Goal: Book appointment/travel/reservation

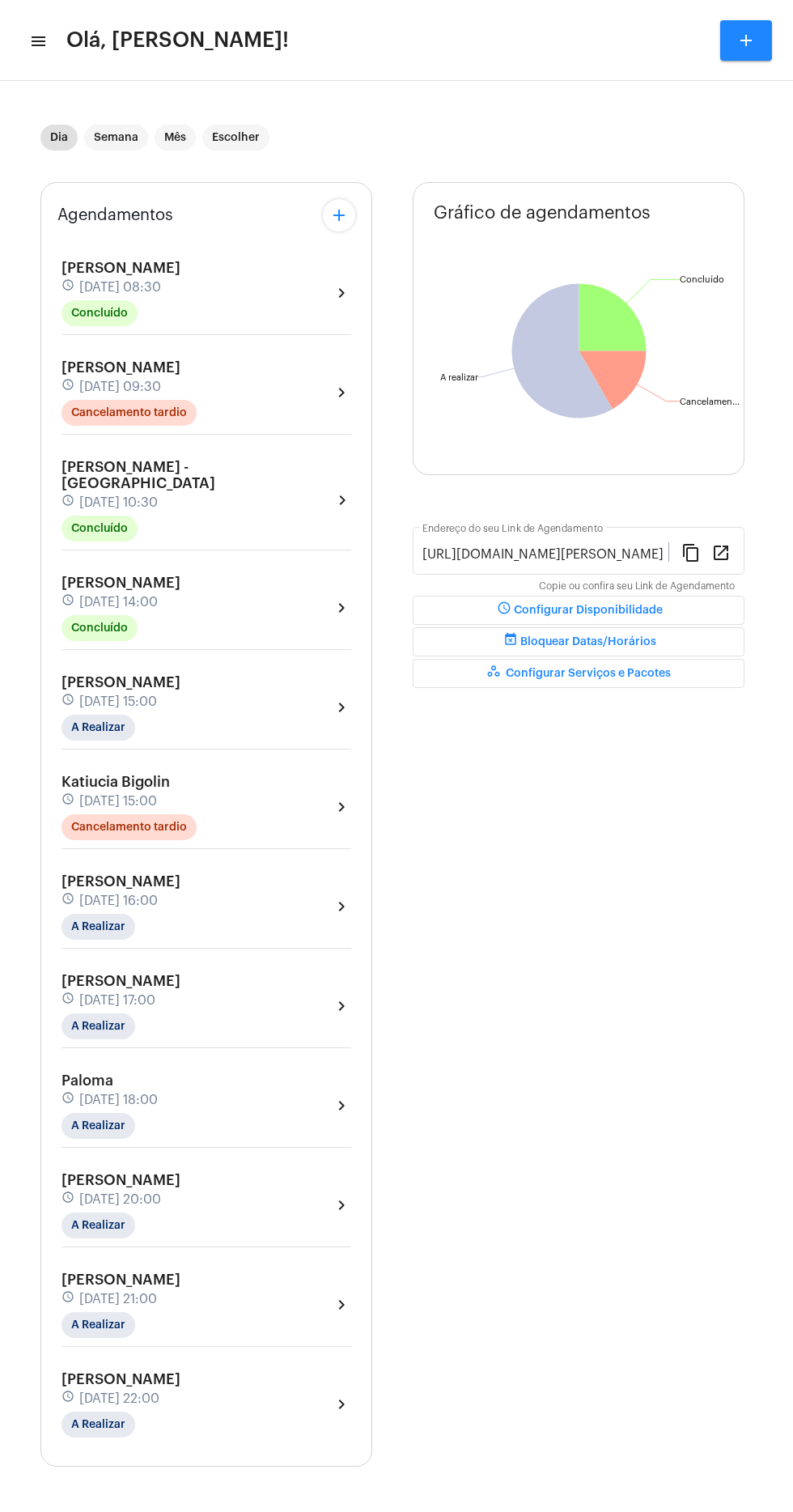
click at [47, 78] on mat-toolbar "menu Olá, [PERSON_NAME]! add" at bounding box center [396, 40] width 793 height 81
click at [40, 41] on mat-icon "menu" at bounding box center [36, 41] width 16 height 19
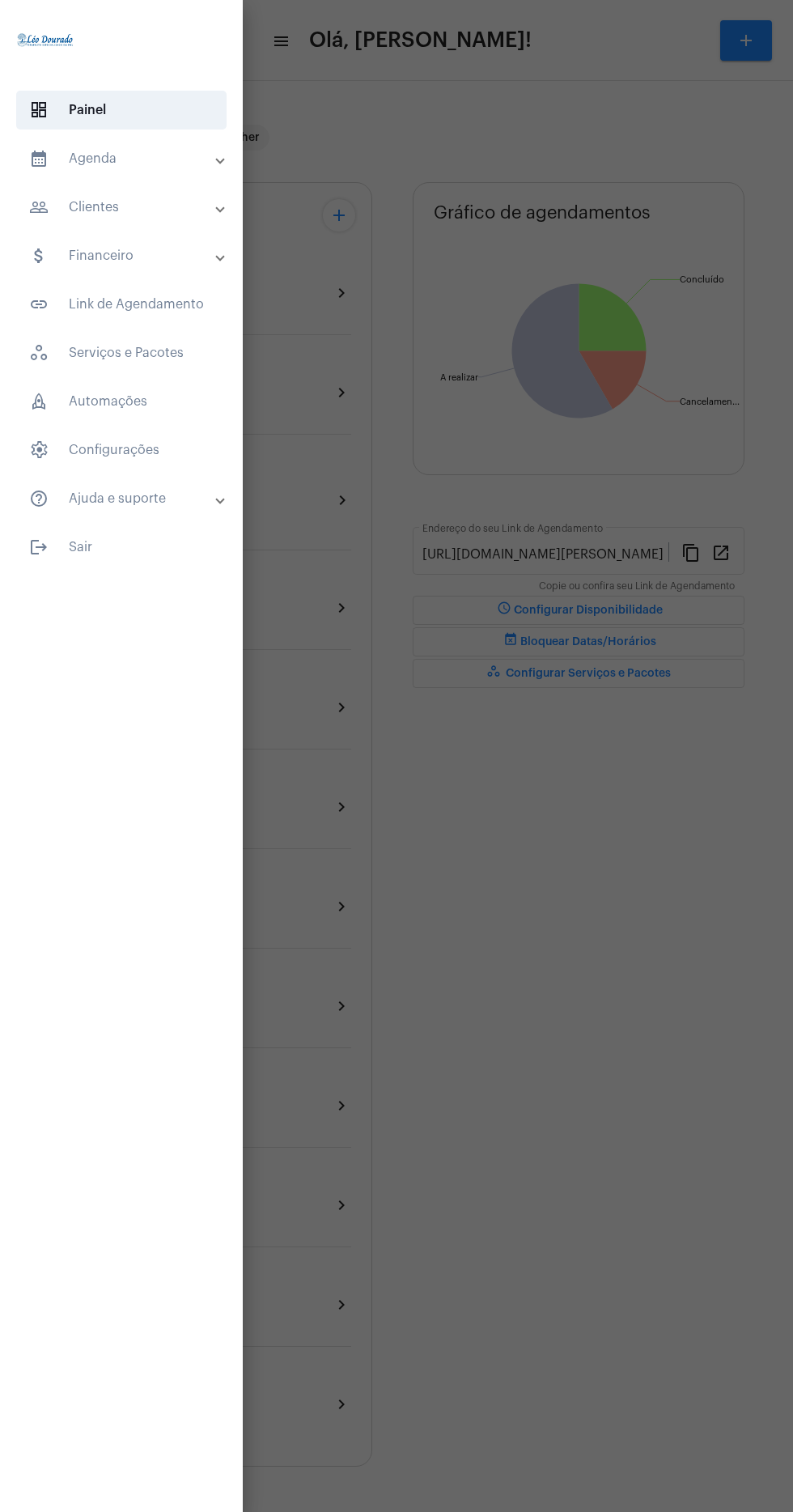
click at [179, 209] on mat-panel-title "people_outline Clientes" at bounding box center [122, 206] width 188 height 19
click at [203, 121] on span "dashboard Painel" at bounding box center [120, 110] width 210 height 39
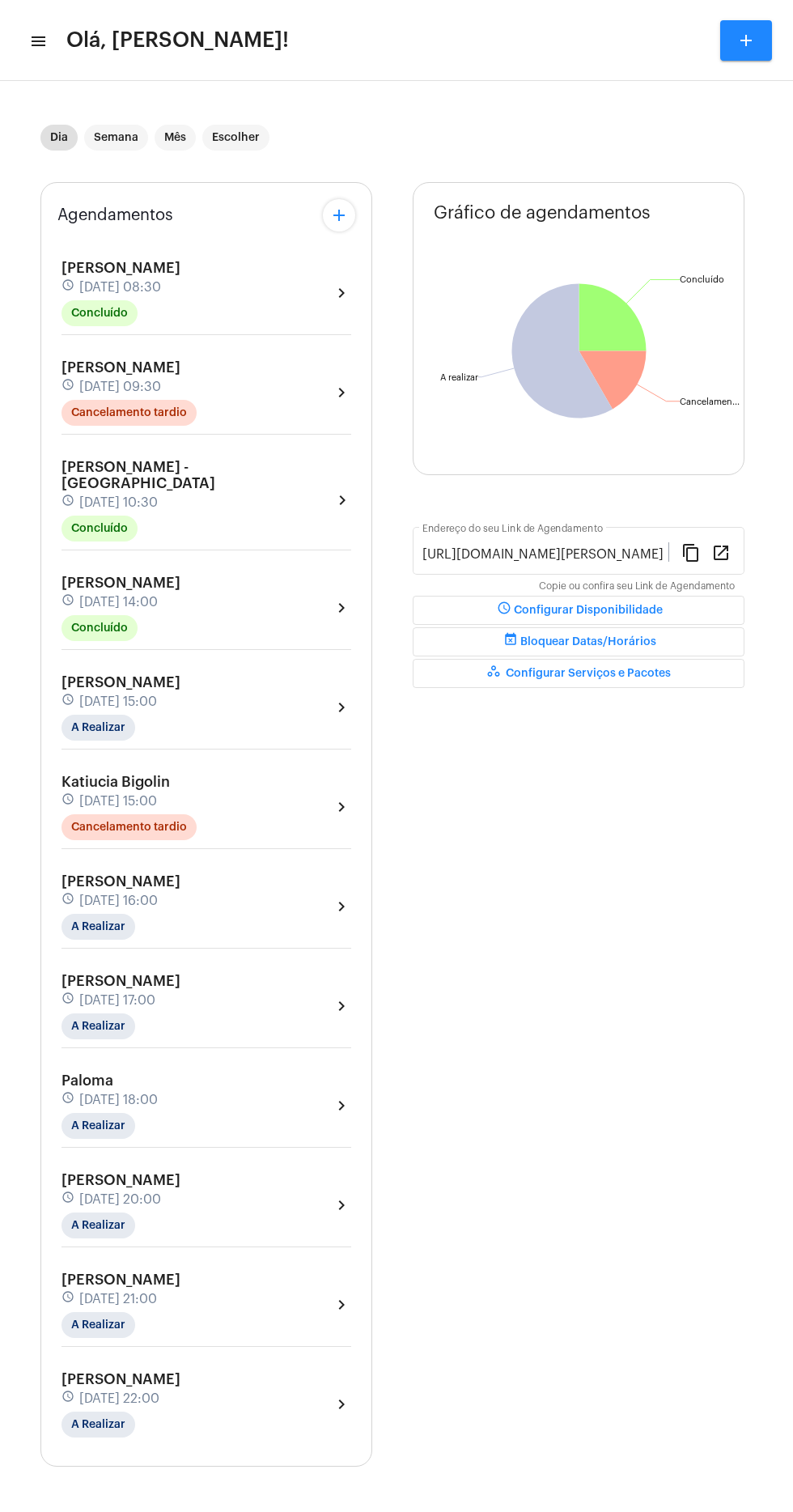
click at [45, 36] on mat-toolbar-row "menu Olá, [PERSON_NAME]! add" at bounding box center [396, 41] width 793 height 52
click at [40, 41] on mat-icon "menu" at bounding box center [36, 41] width 16 height 19
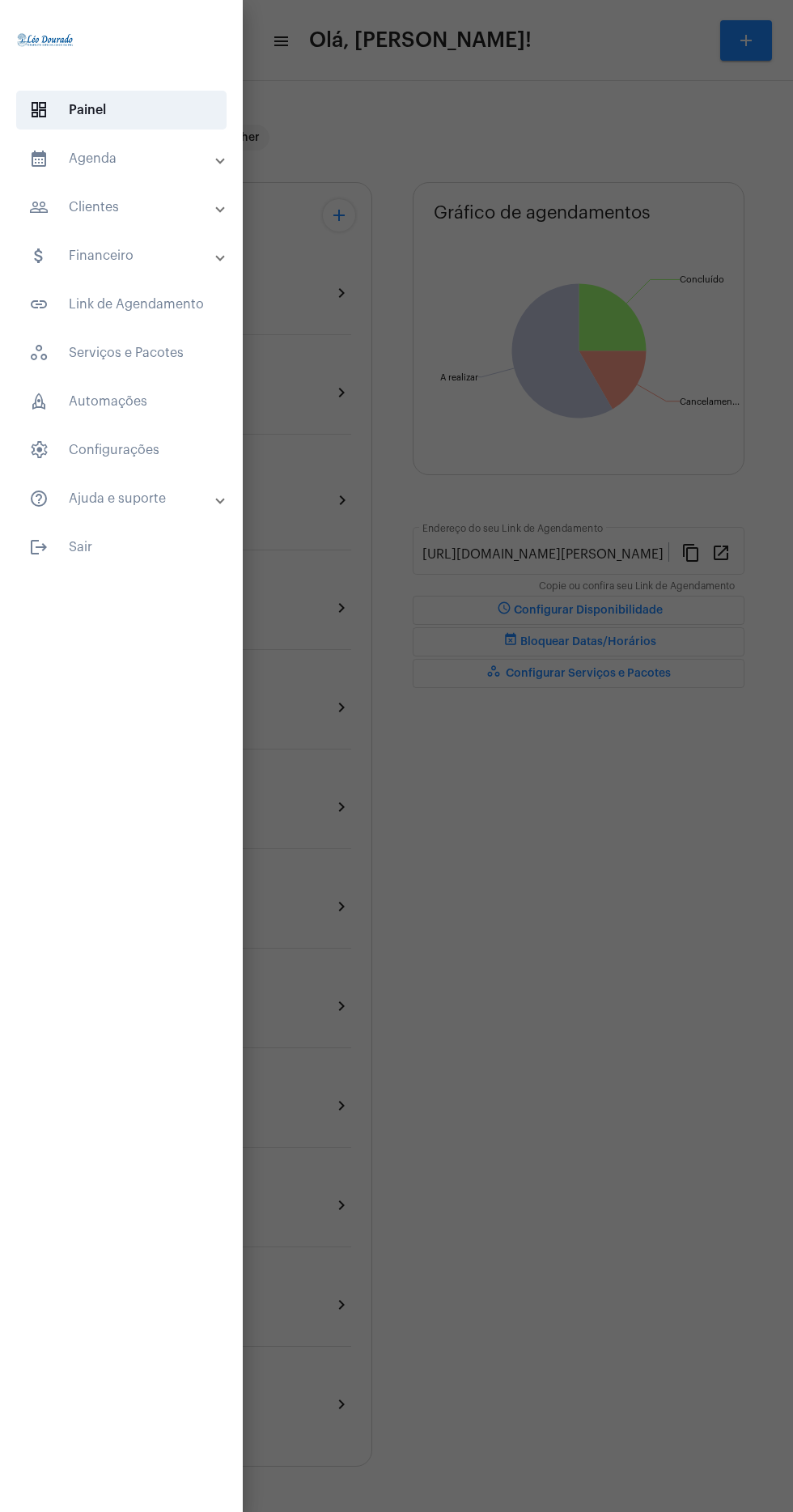
click at [172, 165] on mat-panel-title "calendar_month_outlined Agenda" at bounding box center [122, 158] width 188 height 19
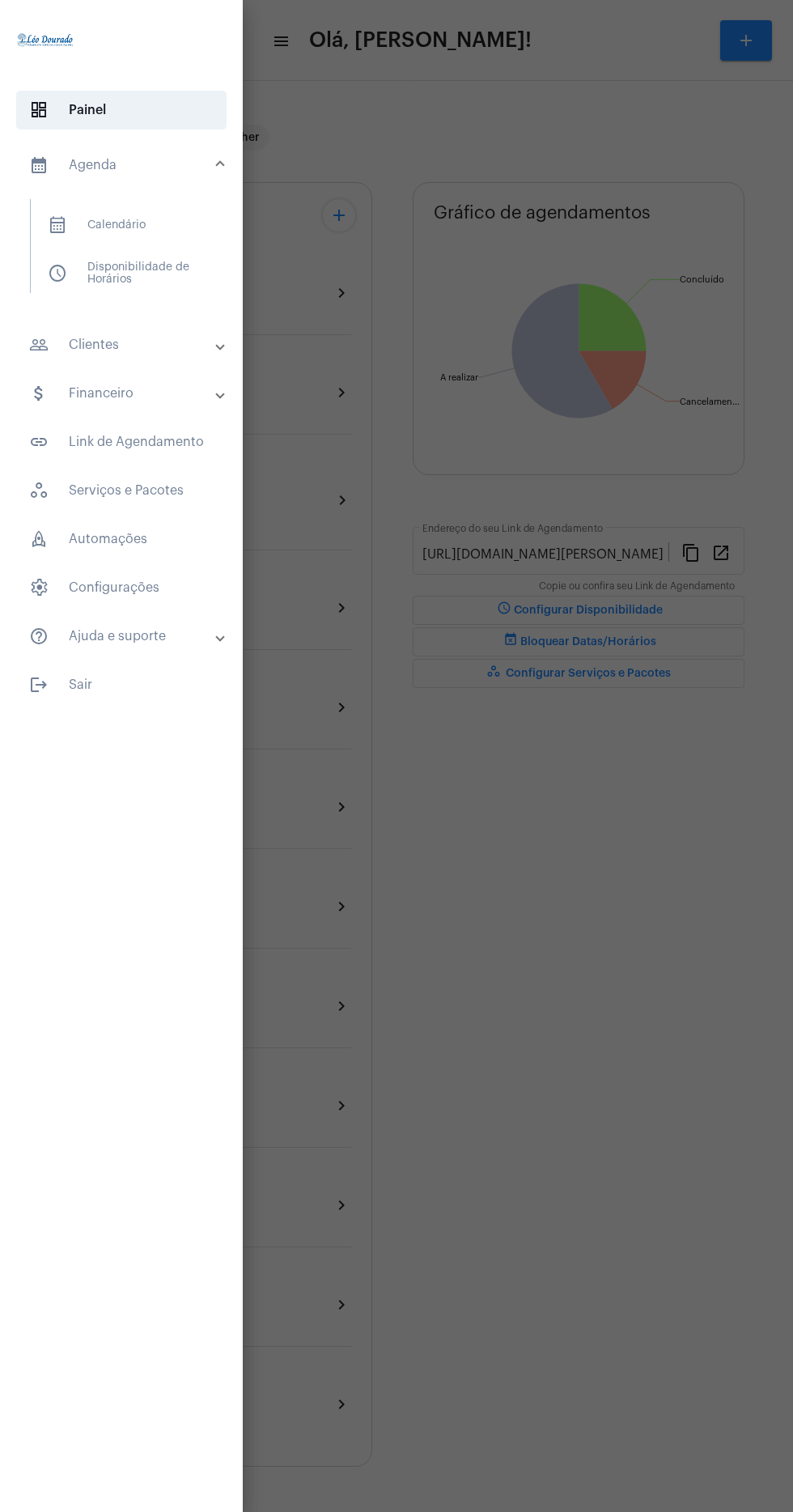
click at [179, 220] on span "calendar_month_outlined Calendário" at bounding box center [120, 225] width 171 height 39
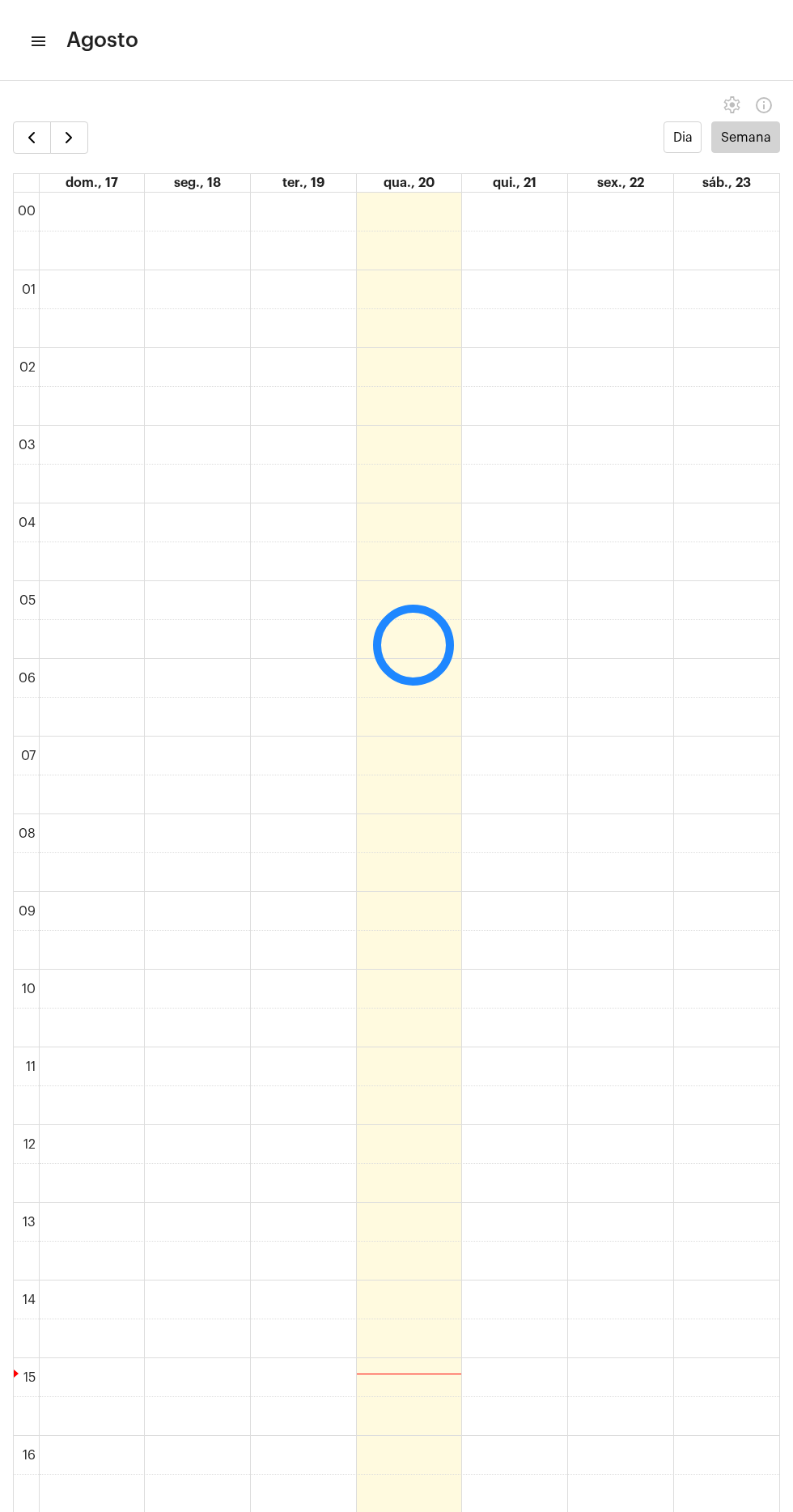
scroll to position [467, 0]
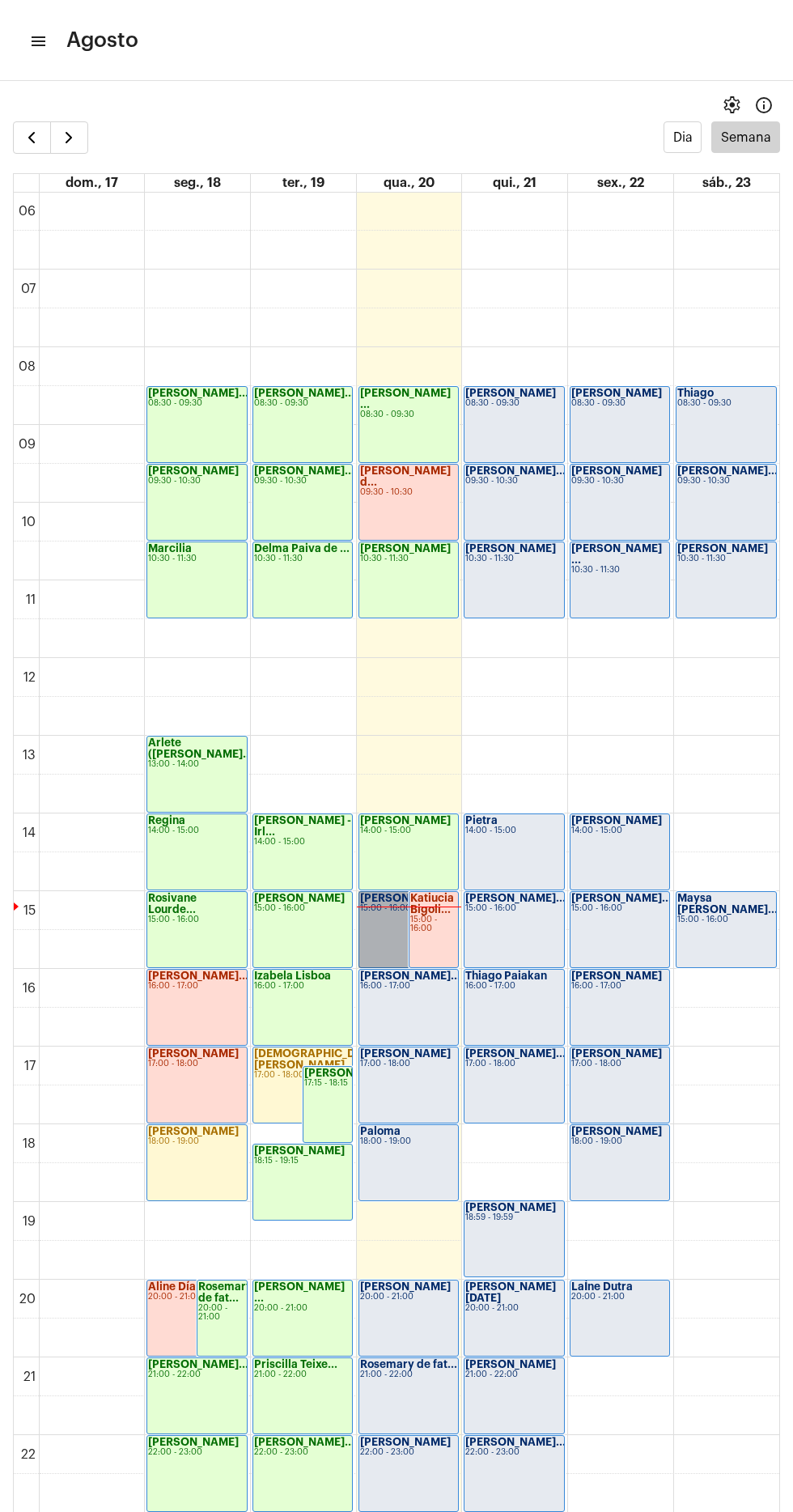
click at [375, 908] on link "[PERSON_NAME] EUA 15:00 - 16:00" at bounding box center [408, 929] width 100 height 77
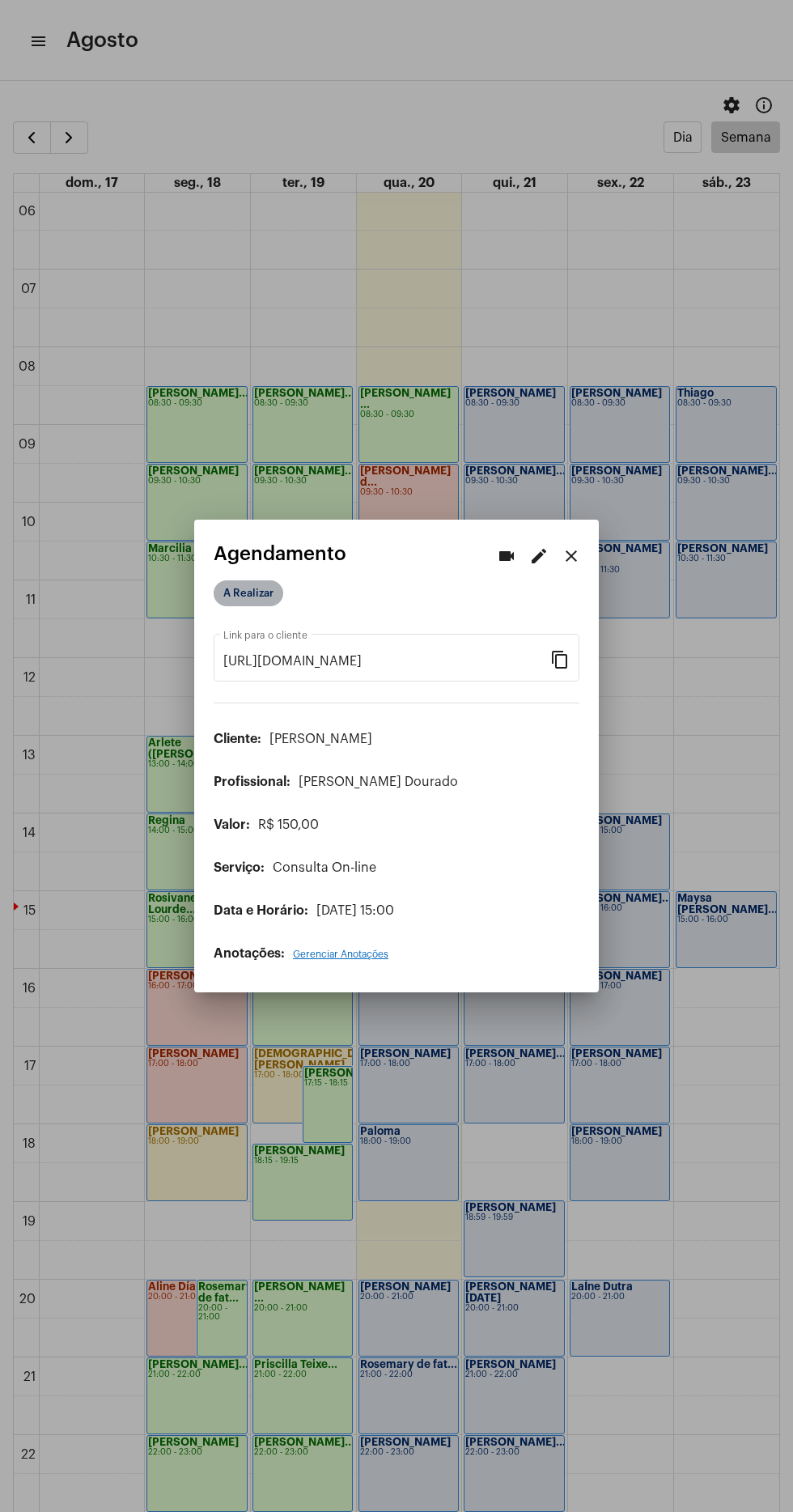
click at [237, 581] on mat-chip "A Realizar" at bounding box center [248, 594] width 69 height 26
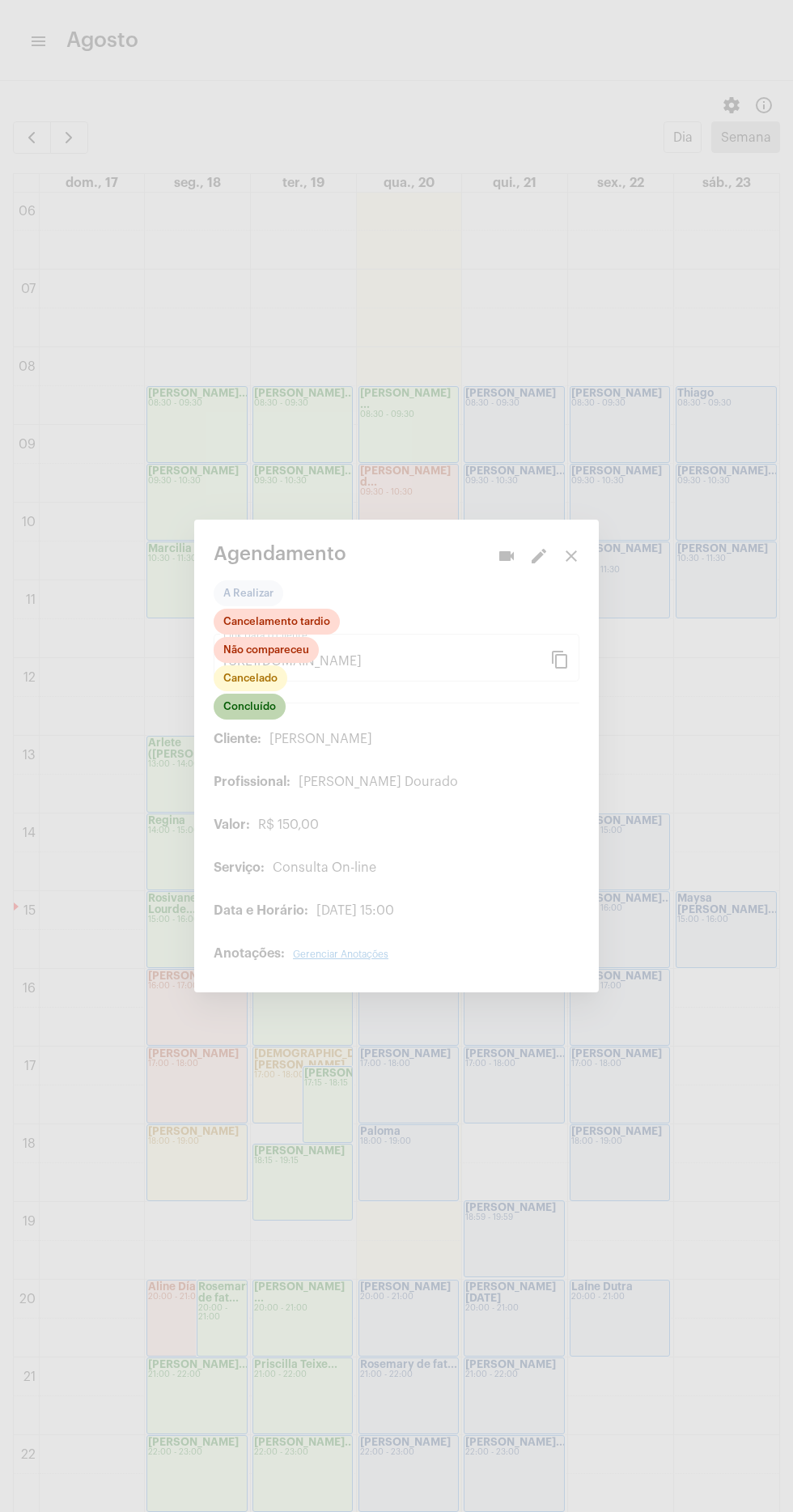
click at [256, 700] on mat-chip "Concluído" at bounding box center [250, 706] width 72 height 26
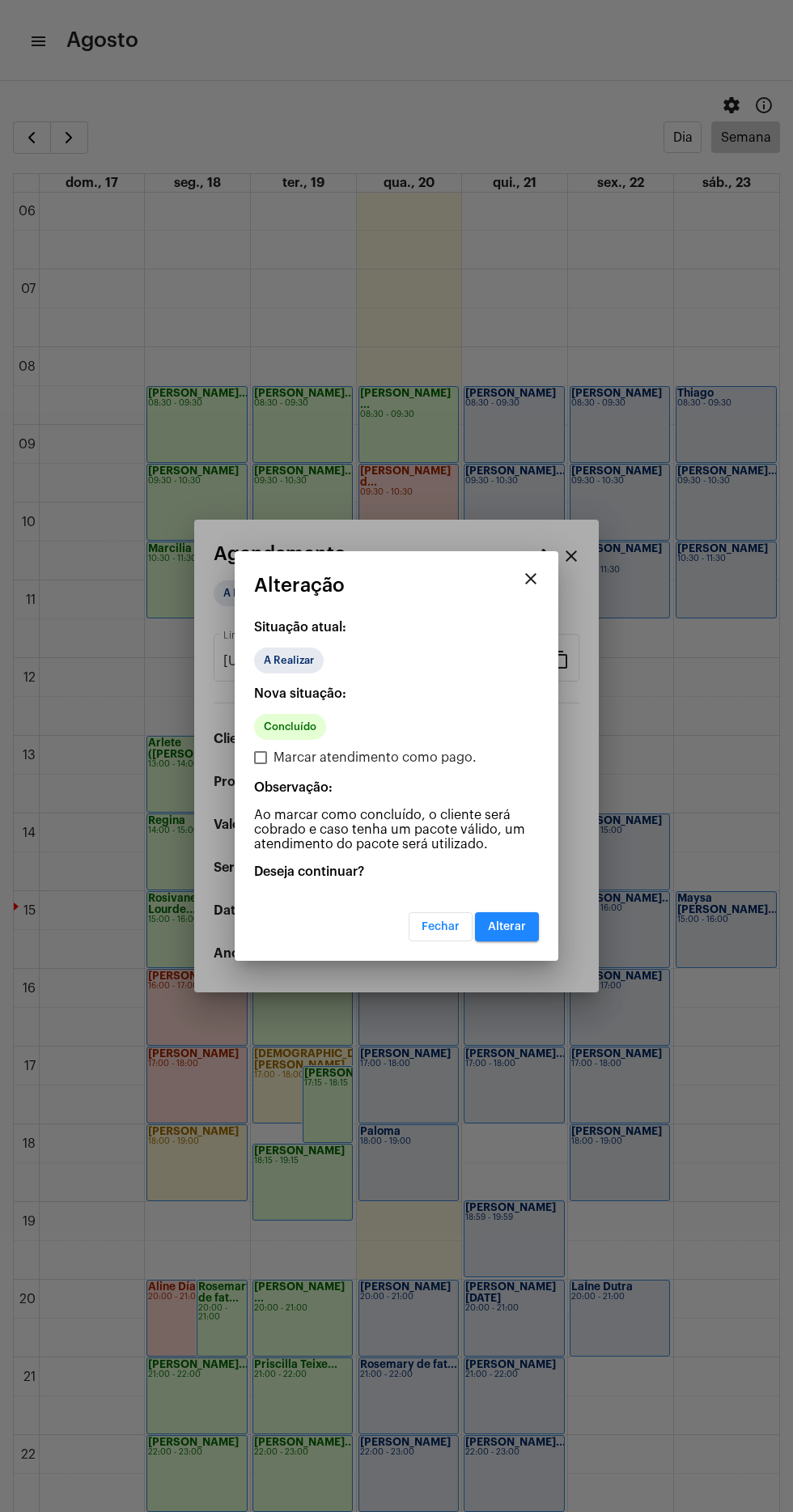
click at [519, 948] on mat-dialog-container "close Alteração Situação atual: A Realizar Nova situação: Concluído Marcar aten…" at bounding box center [396, 756] width 324 height 409
click at [512, 921] on span "Alterar" at bounding box center [506, 927] width 38 height 11
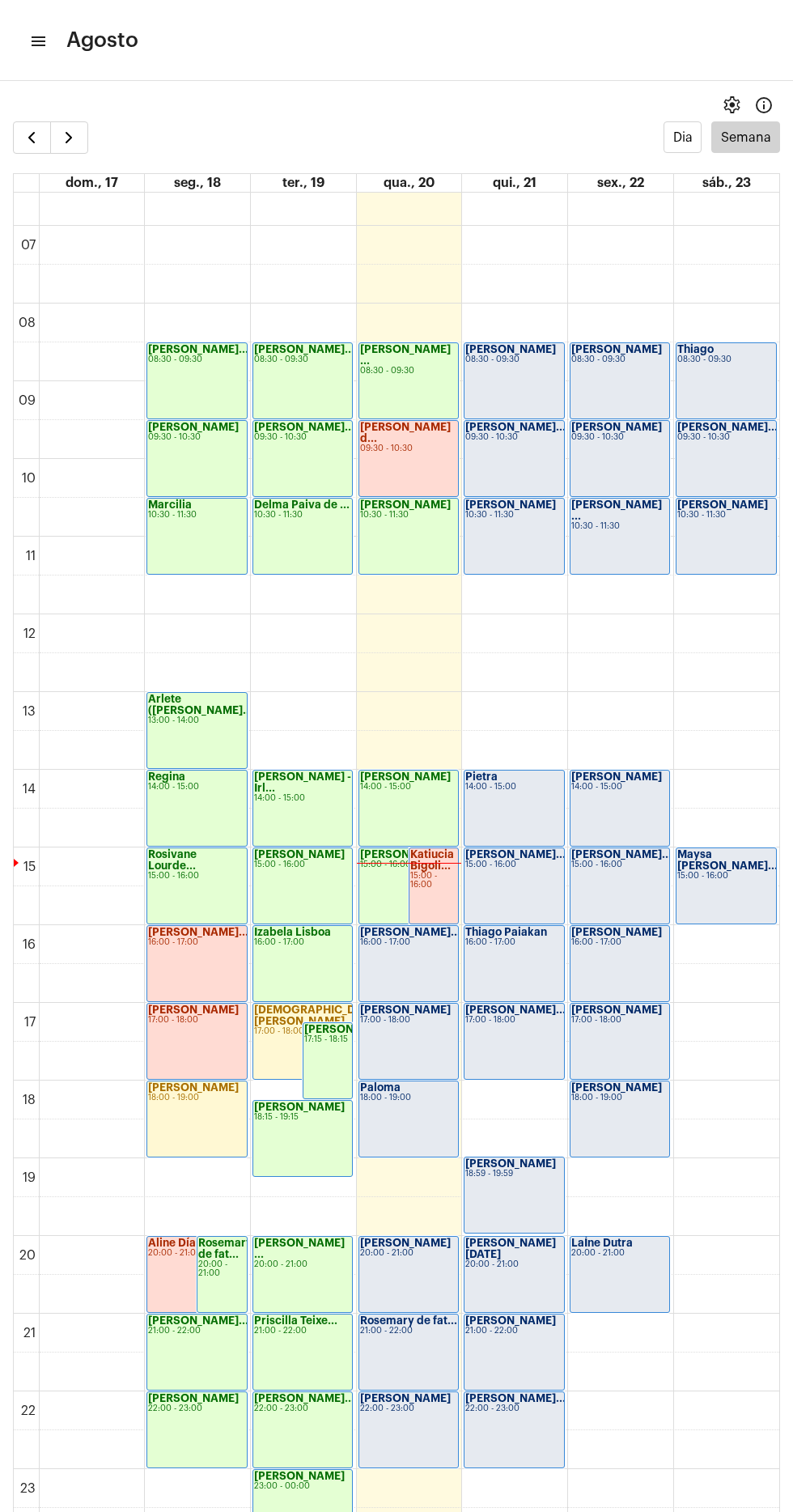
scroll to position [32, 0]
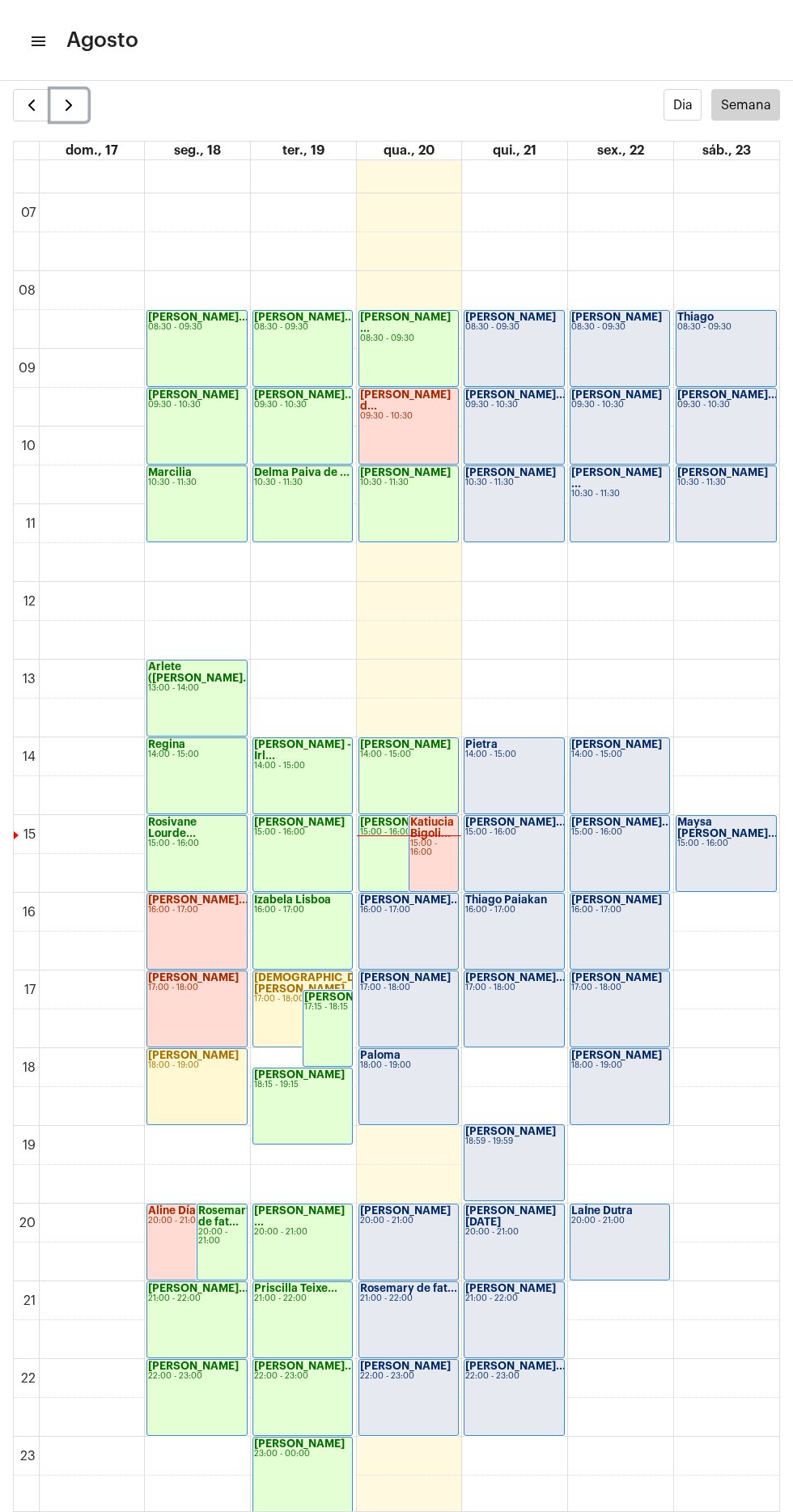
click at [81, 98] on button "button" at bounding box center [68, 105] width 38 height 32
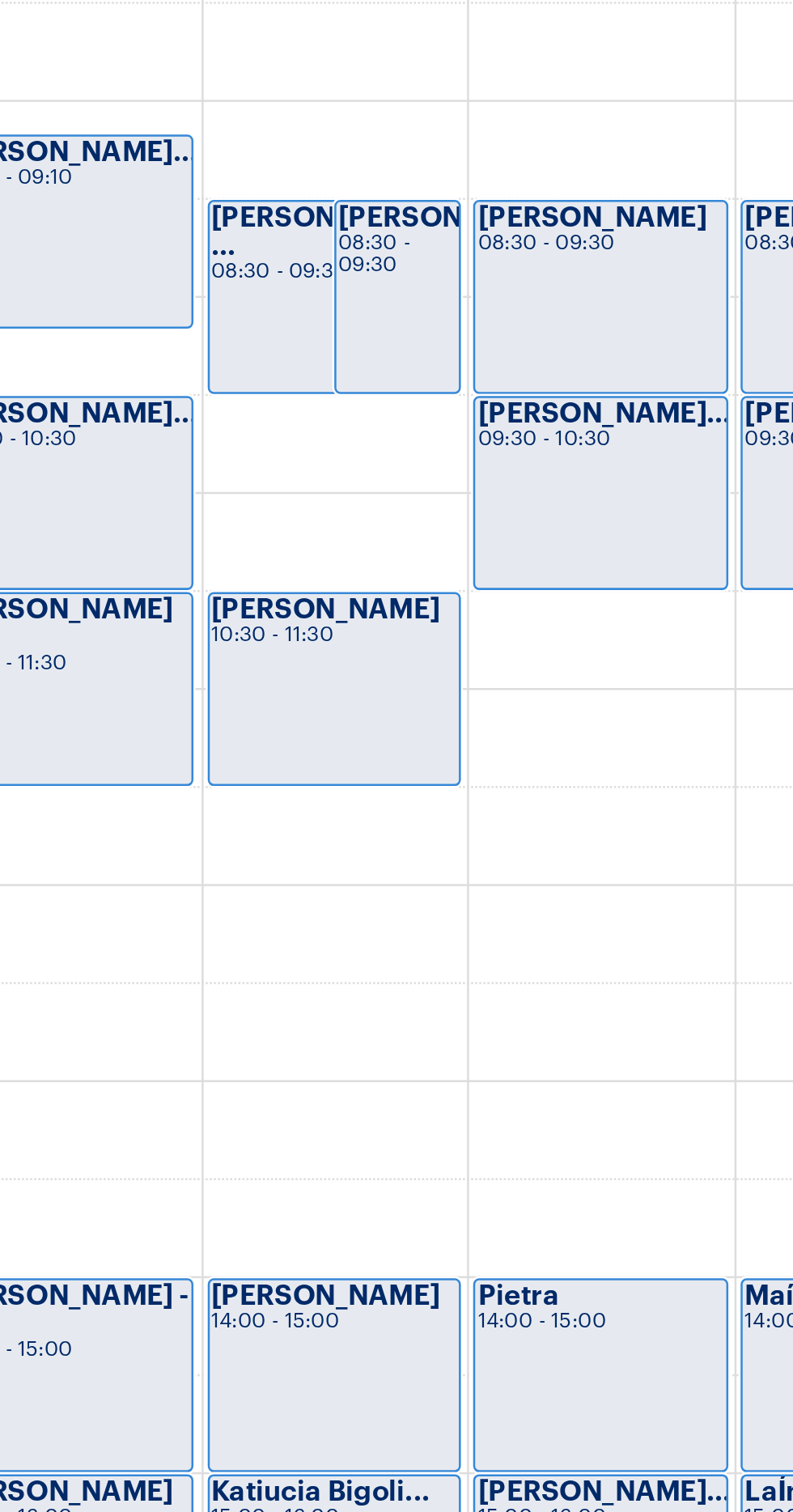
scroll to position [469, 0]
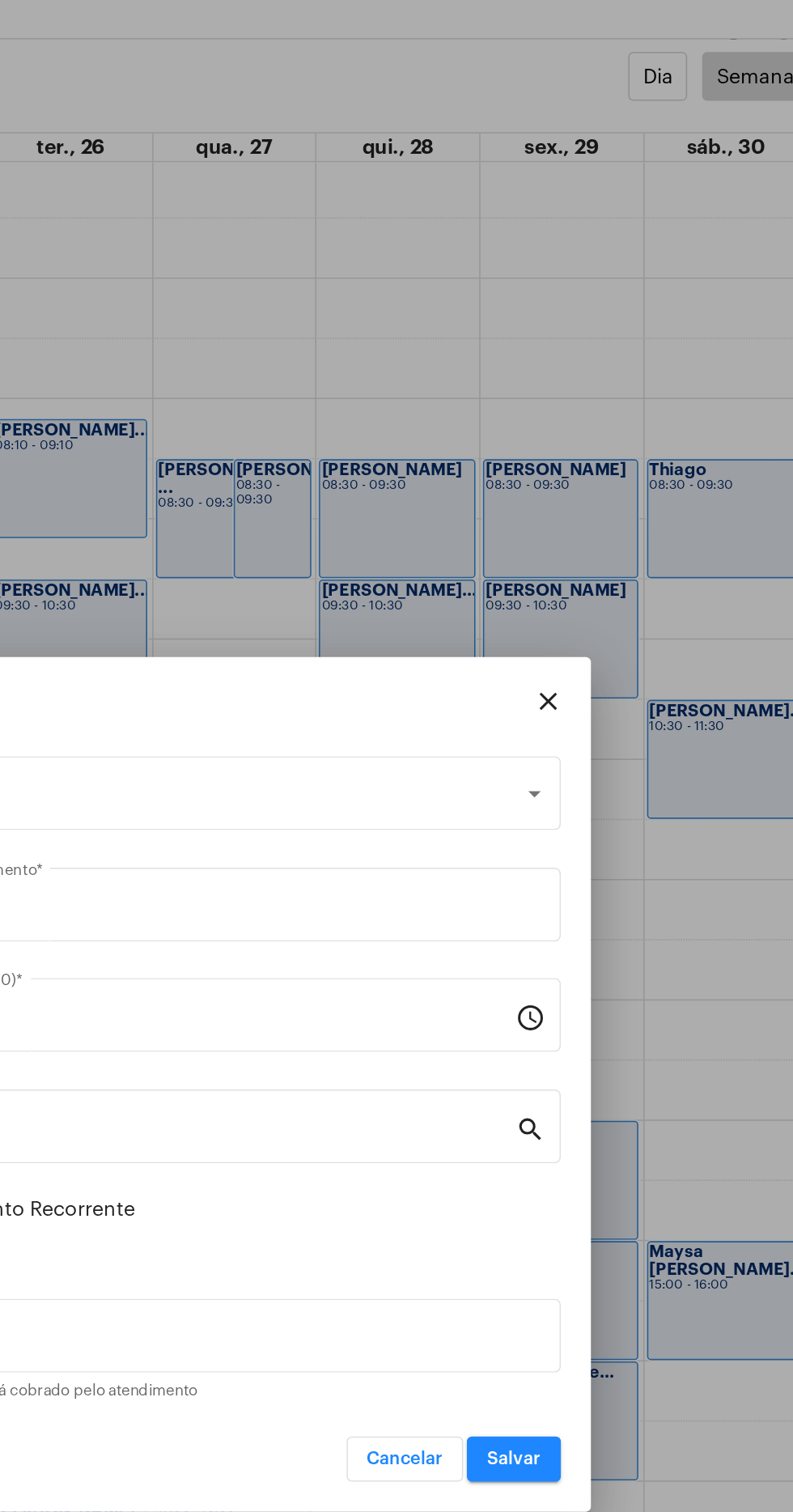
scroll to position [469, 0]
click at [620, 501] on mat-icon "close" at bounding box center [611, 507] width 19 height 19
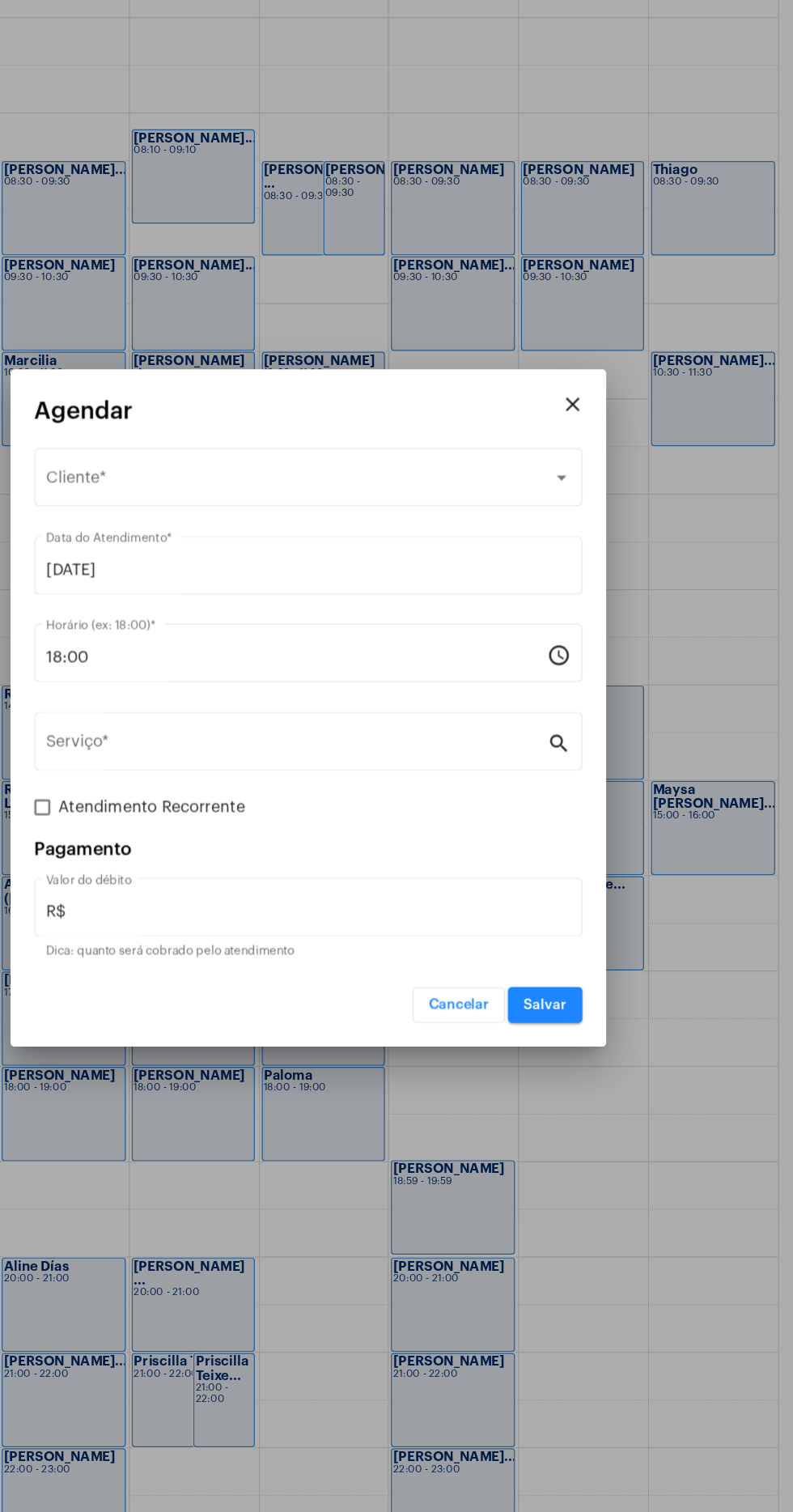
click at [520, 994] on span "Cancelar" at bounding box center [518, 998] width 49 height 11
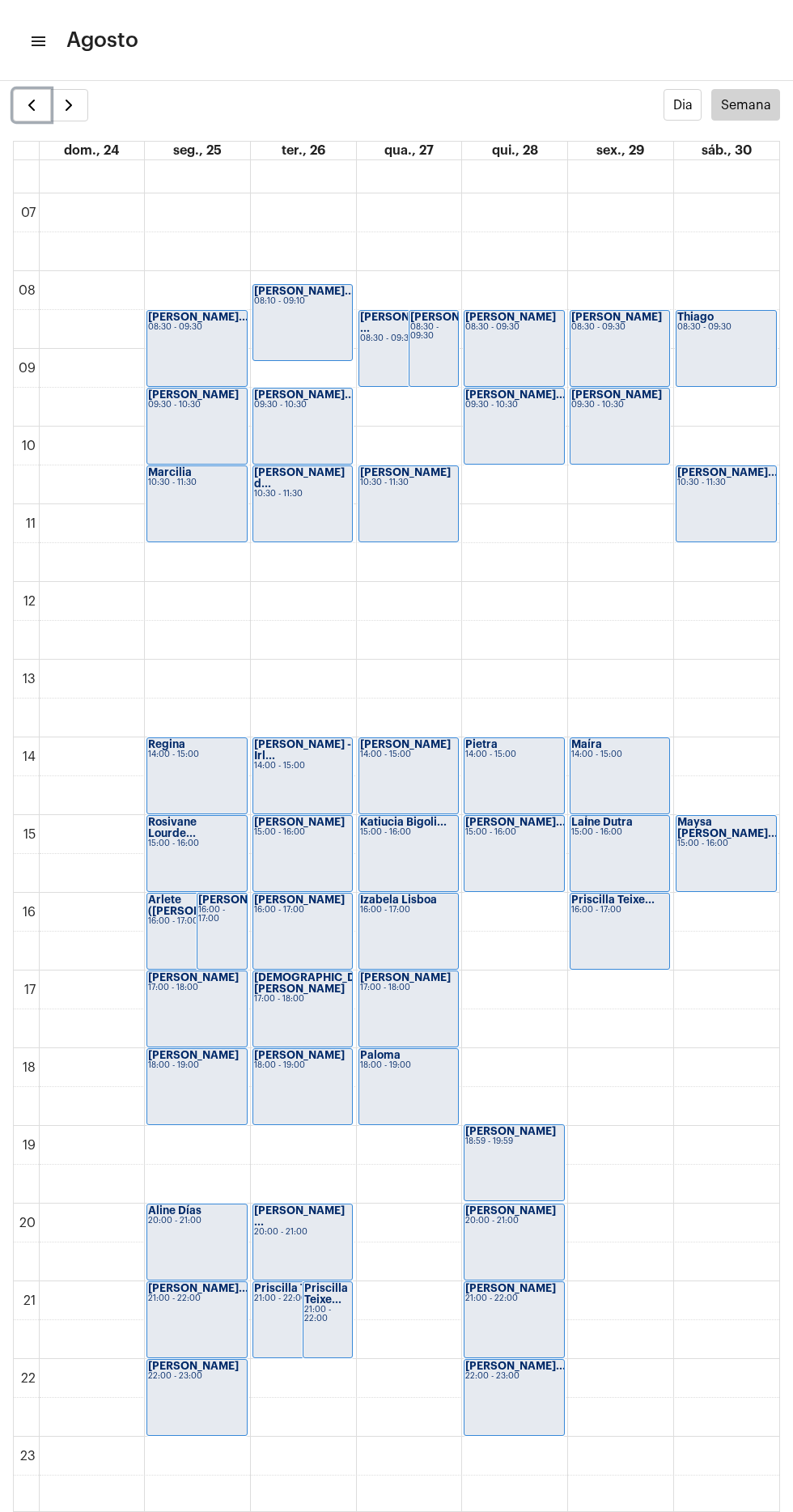
click at [31, 100] on span "button" at bounding box center [31, 105] width 19 height 19
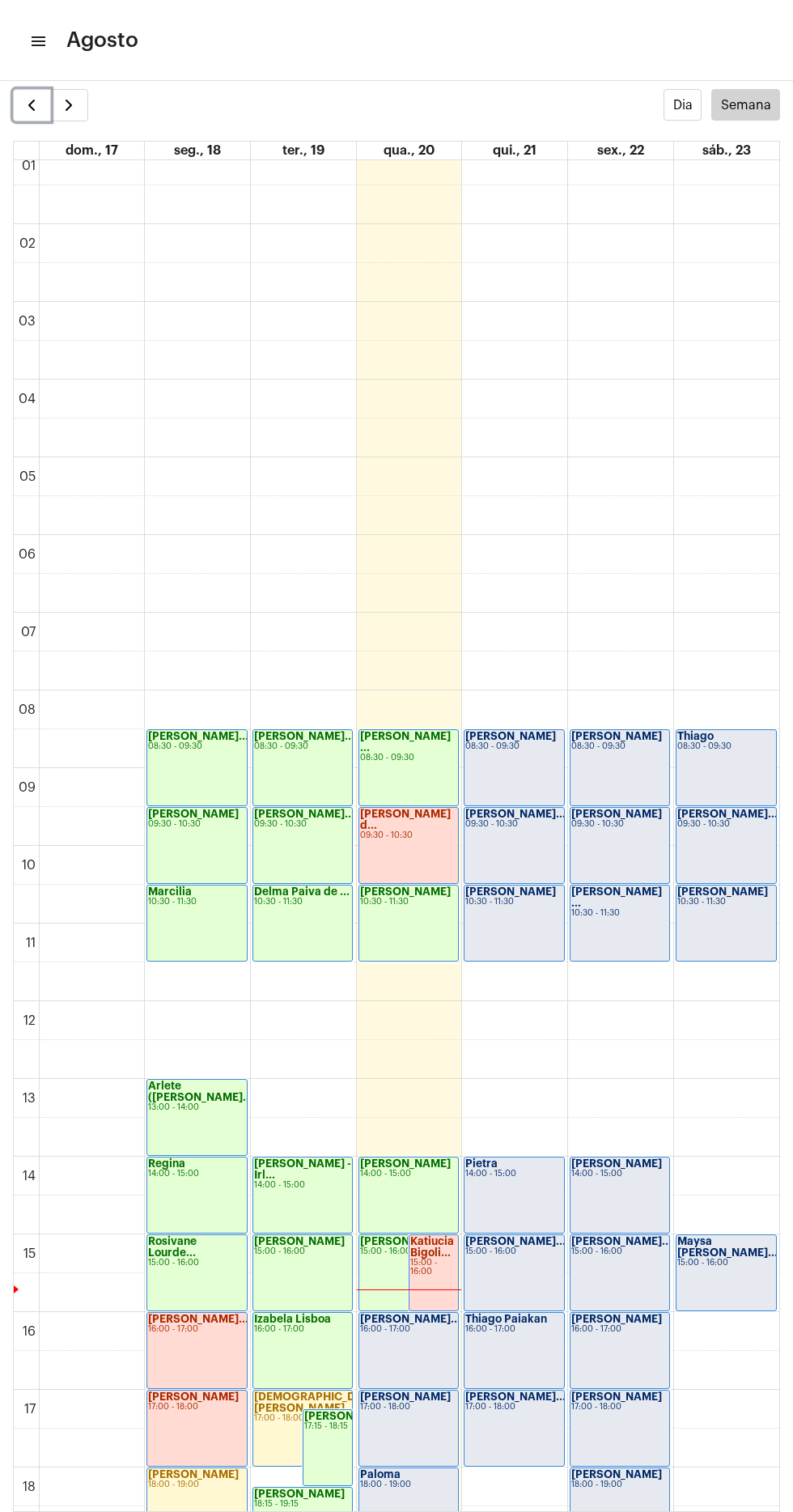
scroll to position [68, 0]
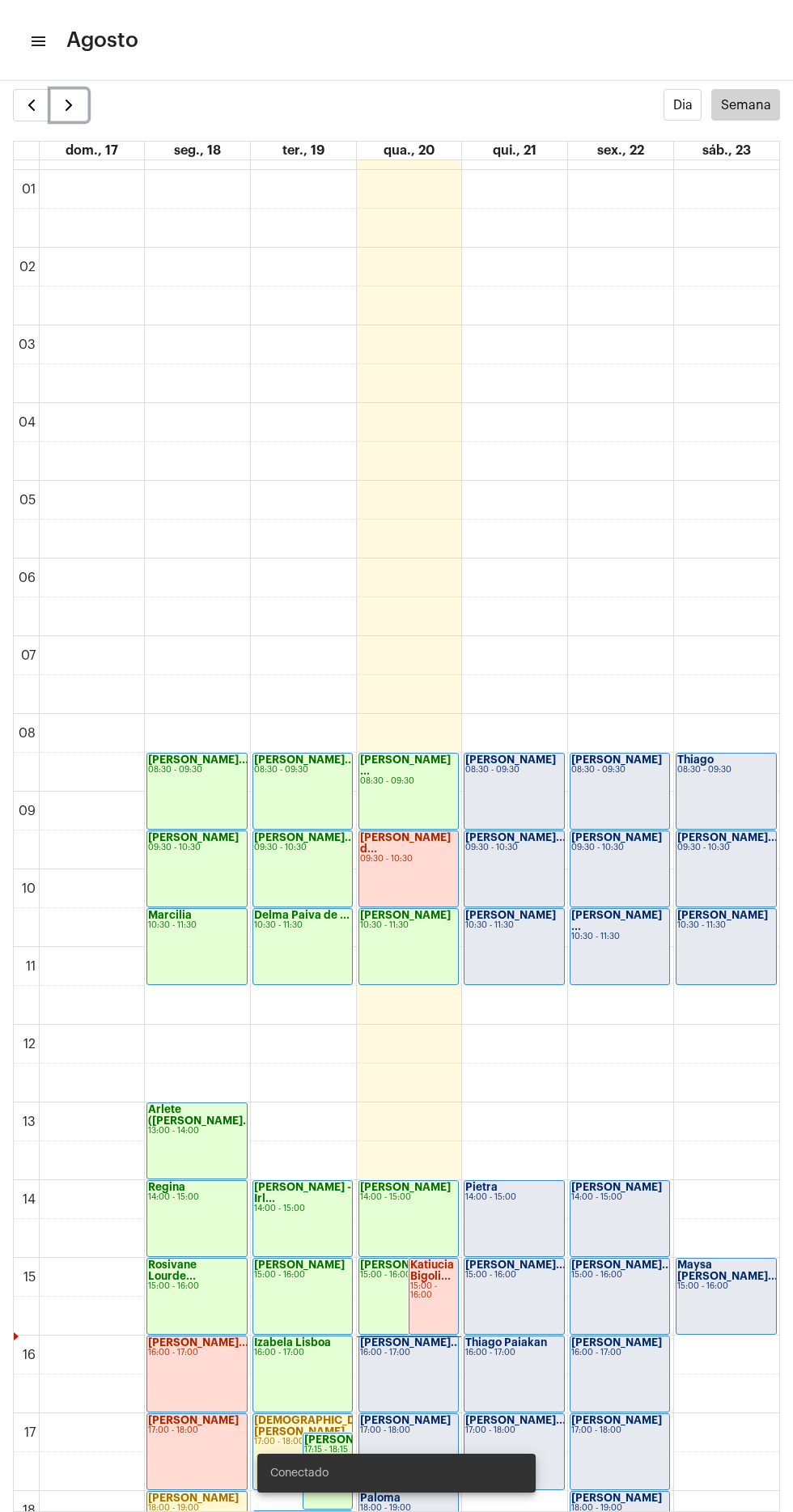
click at [82, 97] on button "button" at bounding box center [68, 105] width 38 height 32
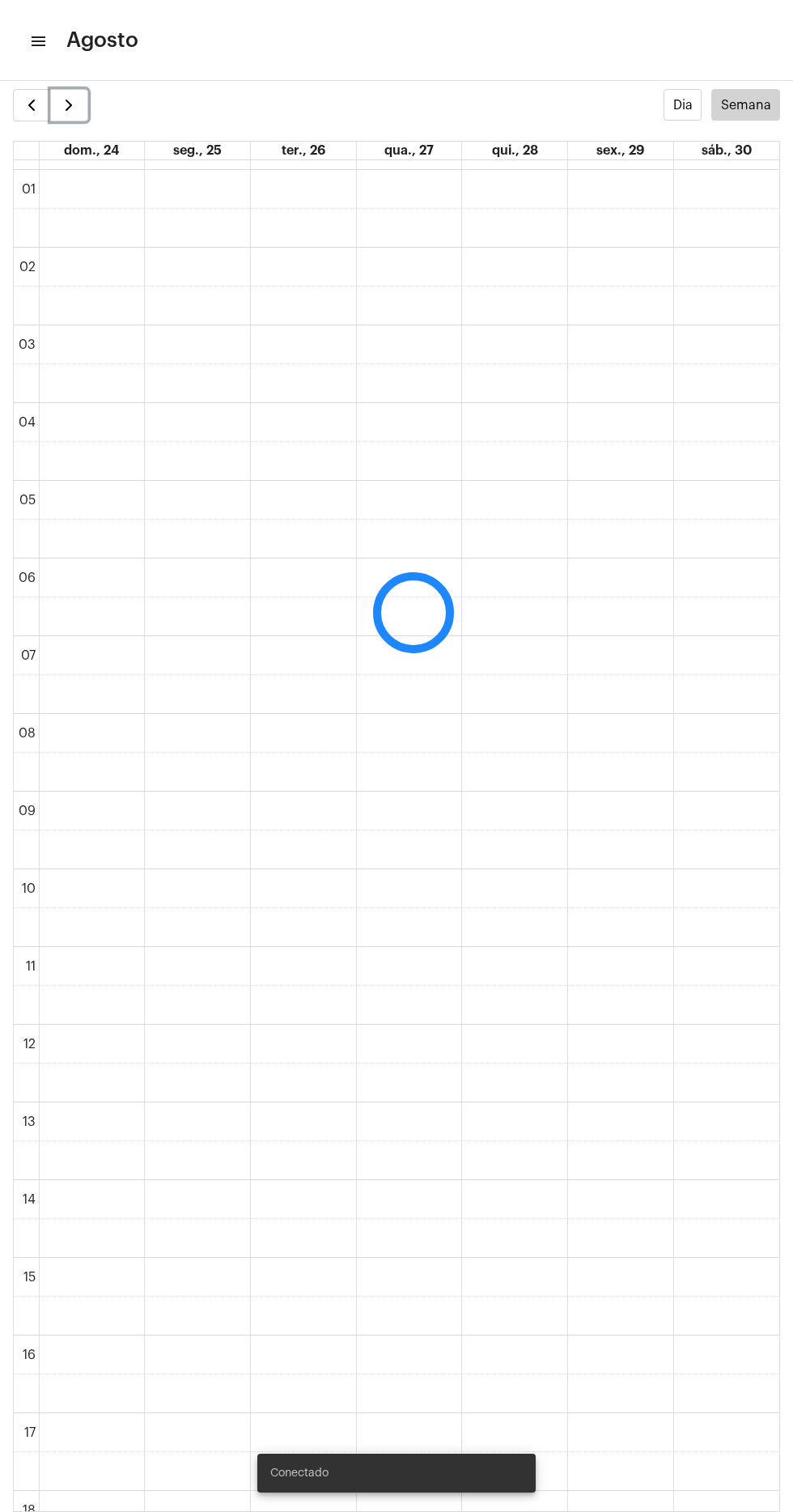
scroll to position [468, 0]
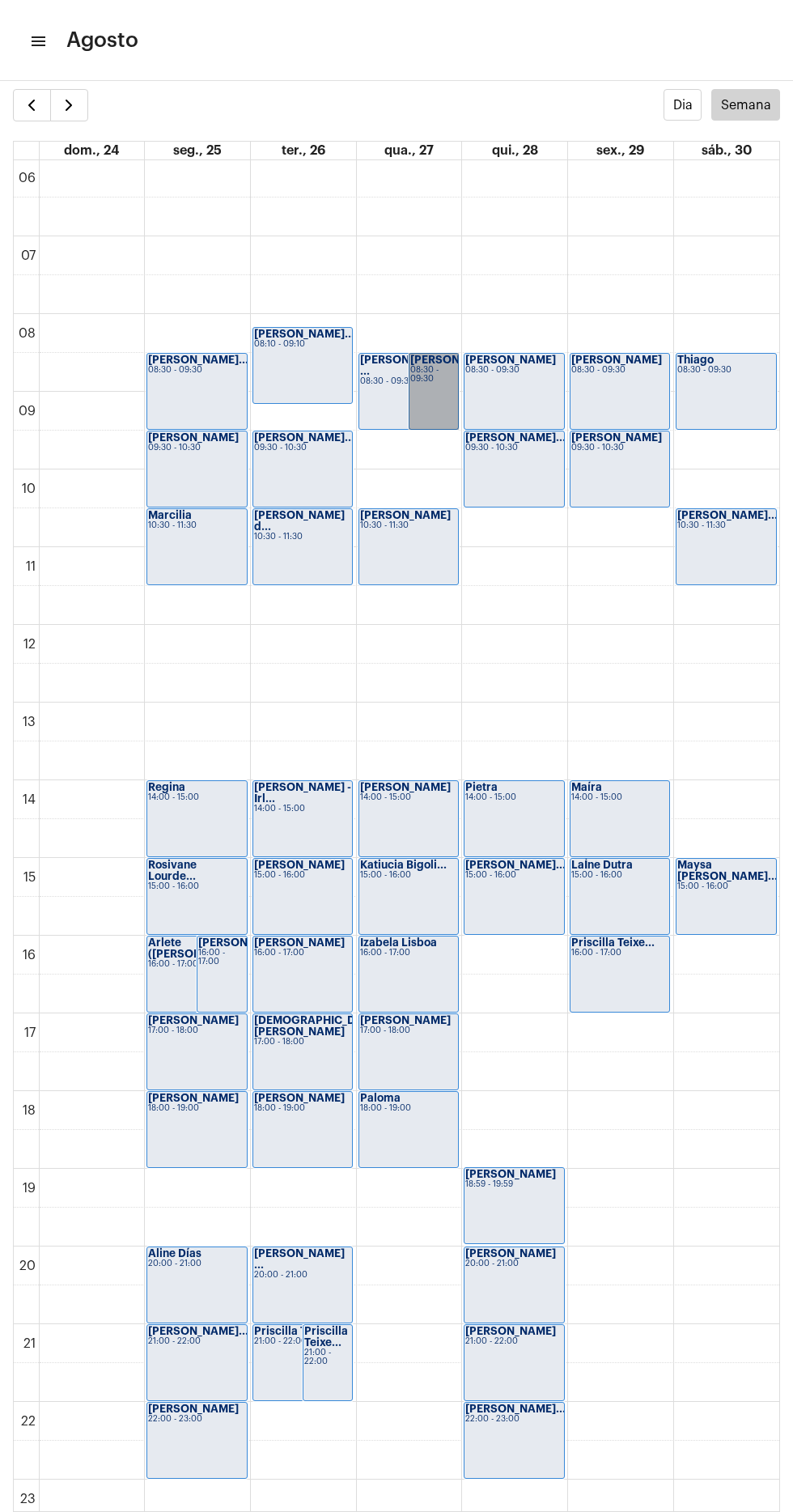
click at [434, 389] on link "[PERSON_NAME] 08:30 - 09:30" at bounding box center [433, 391] width 50 height 77
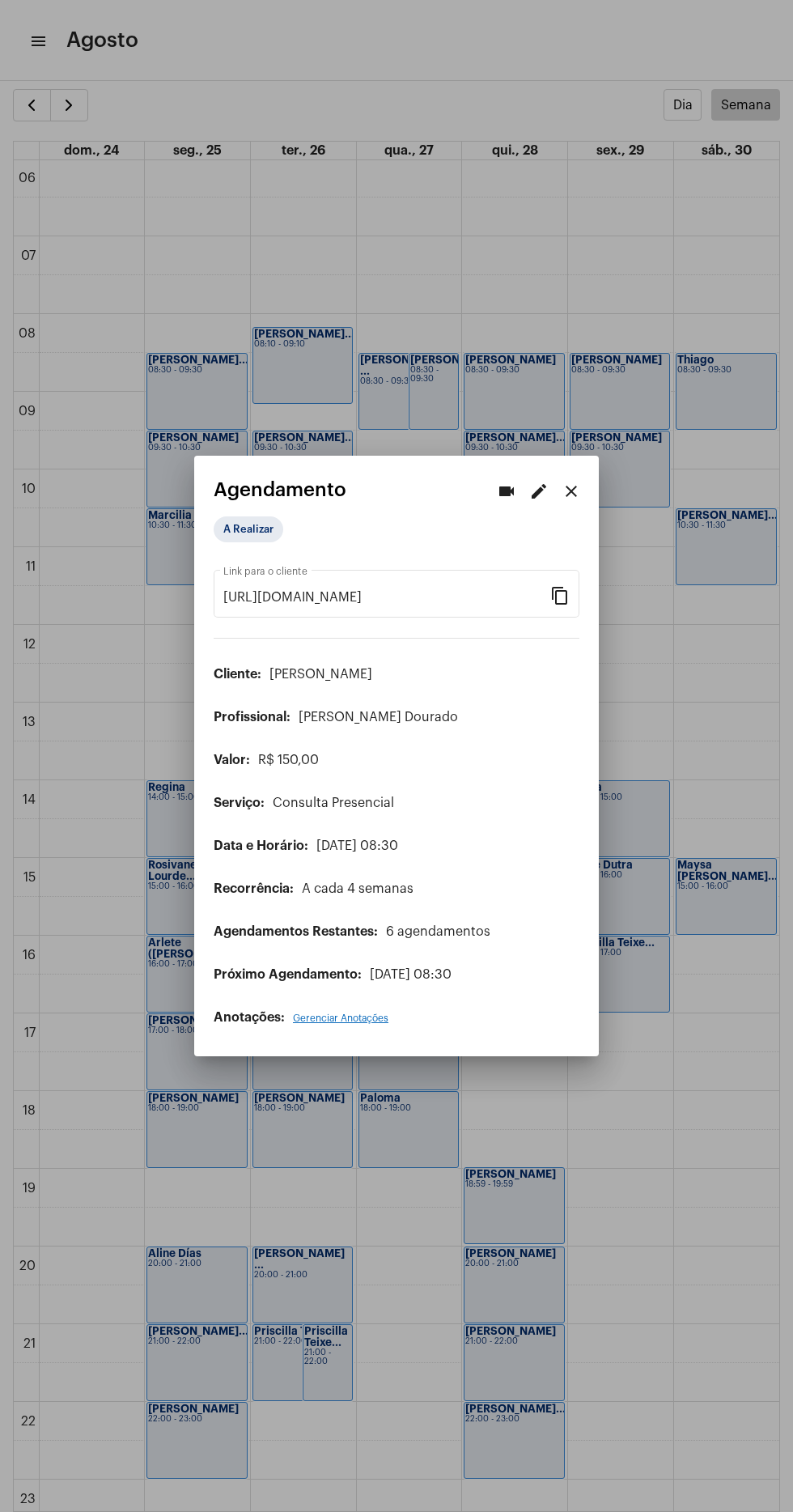
click at [536, 481] on mat-icon "edit" at bounding box center [539, 491] width 19 height 19
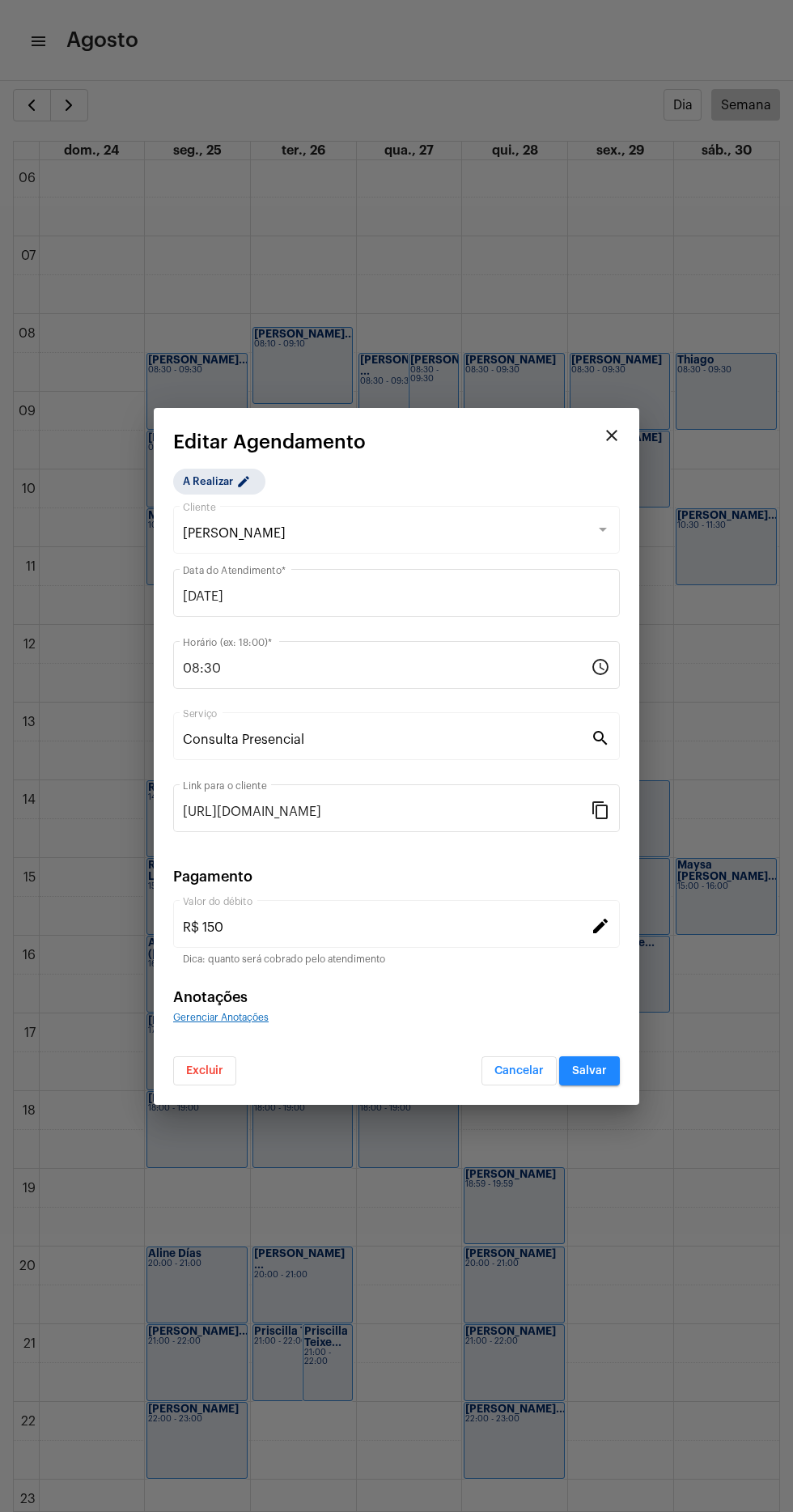
click at [308, 665] on input "08:30" at bounding box center [387, 669] width 408 height 15
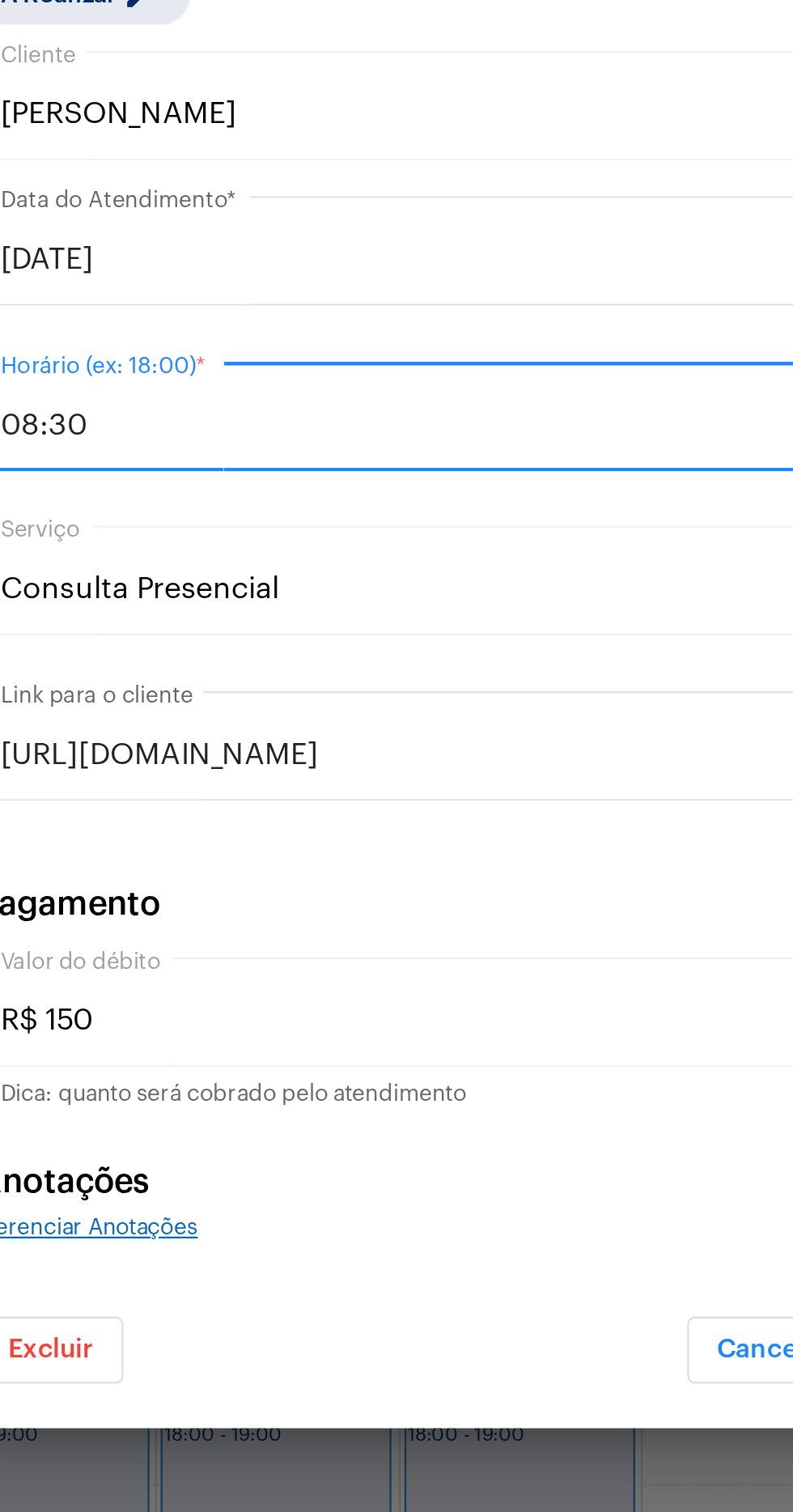
click at [196, 664] on input "08:30" at bounding box center [387, 669] width 408 height 15
type input "09:30"
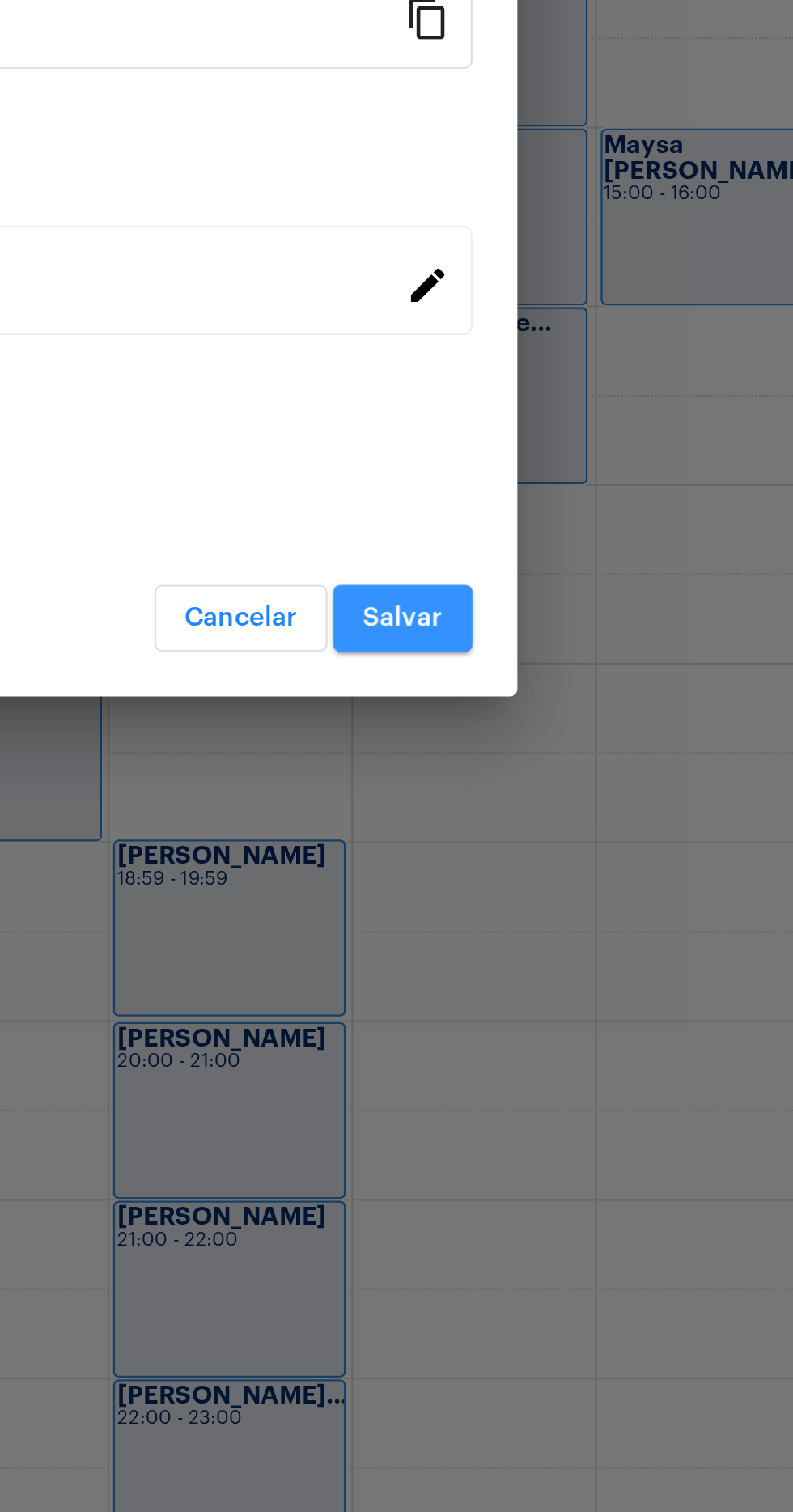
click at [585, 1069] on span "Salvar" at bounding box center [589, 1070] width 35 height 11
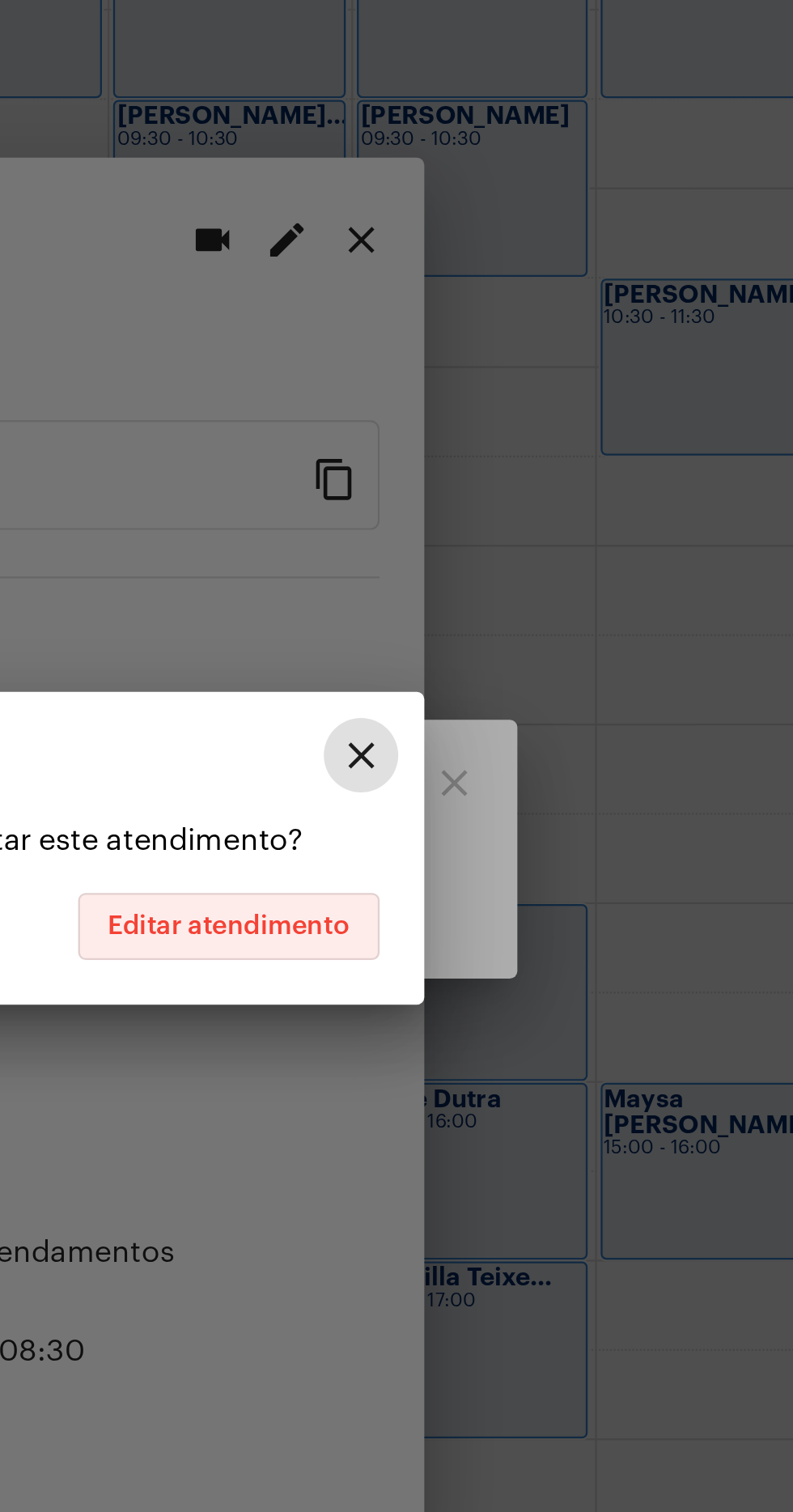
click at [527, 793] on span "Editar atendimento" at bounding box center [514, 790] width 105 height 11
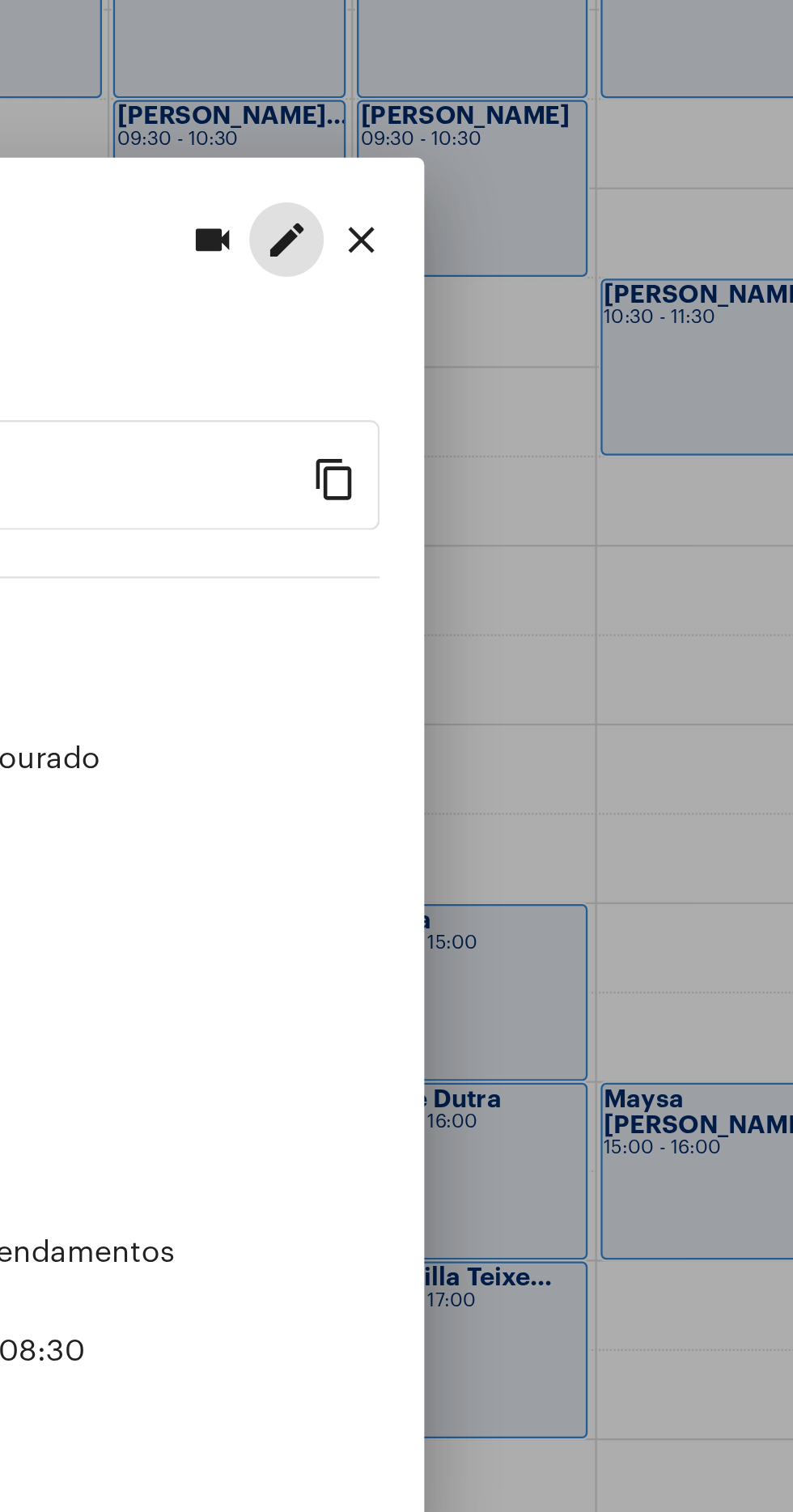
click at [696, 768] on div at bounding box center [396, 756] width 793 height 1512
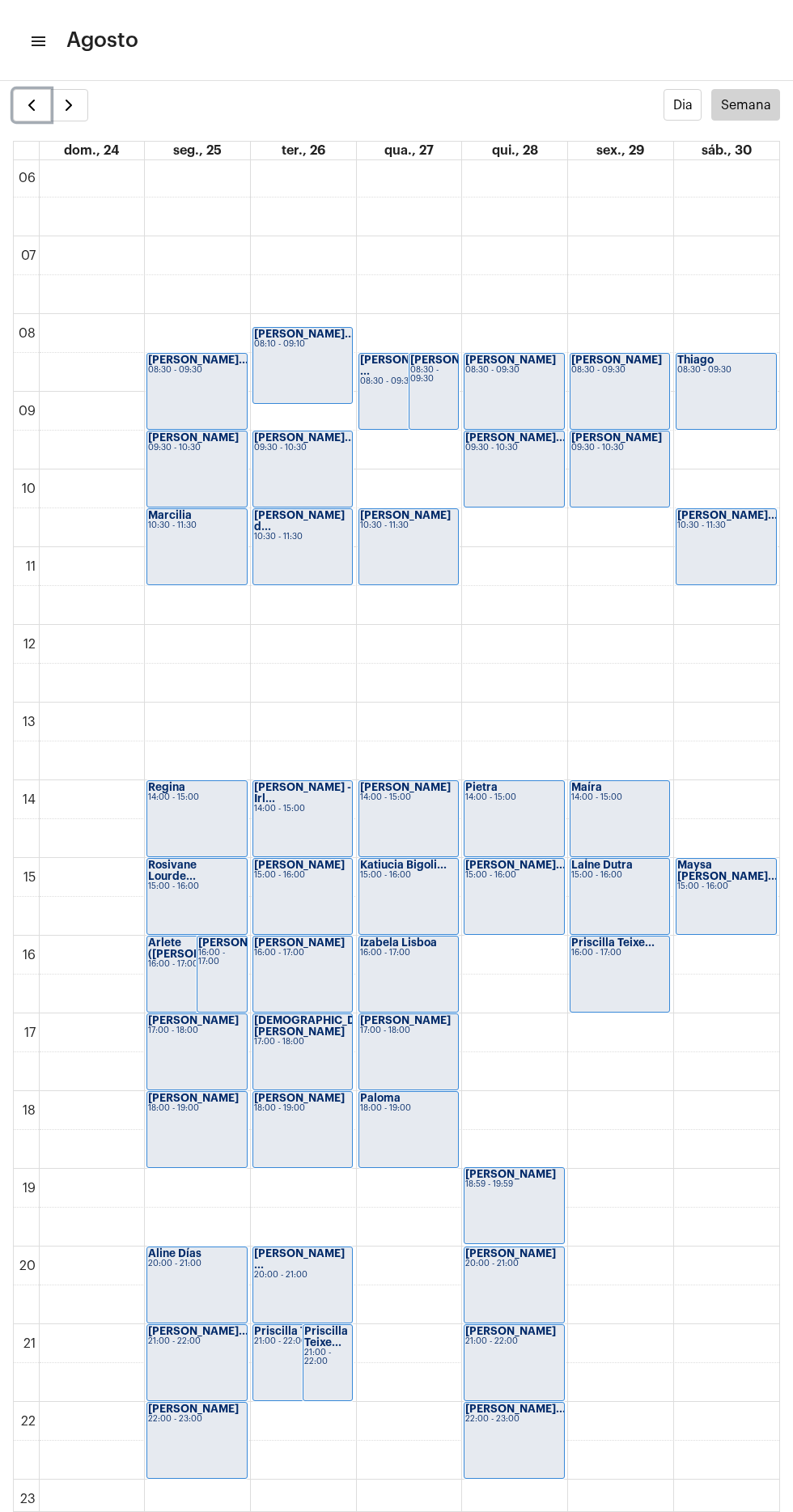
click at [32, 112] on span "button" at bounding box center [31, 105] width 19 height 19
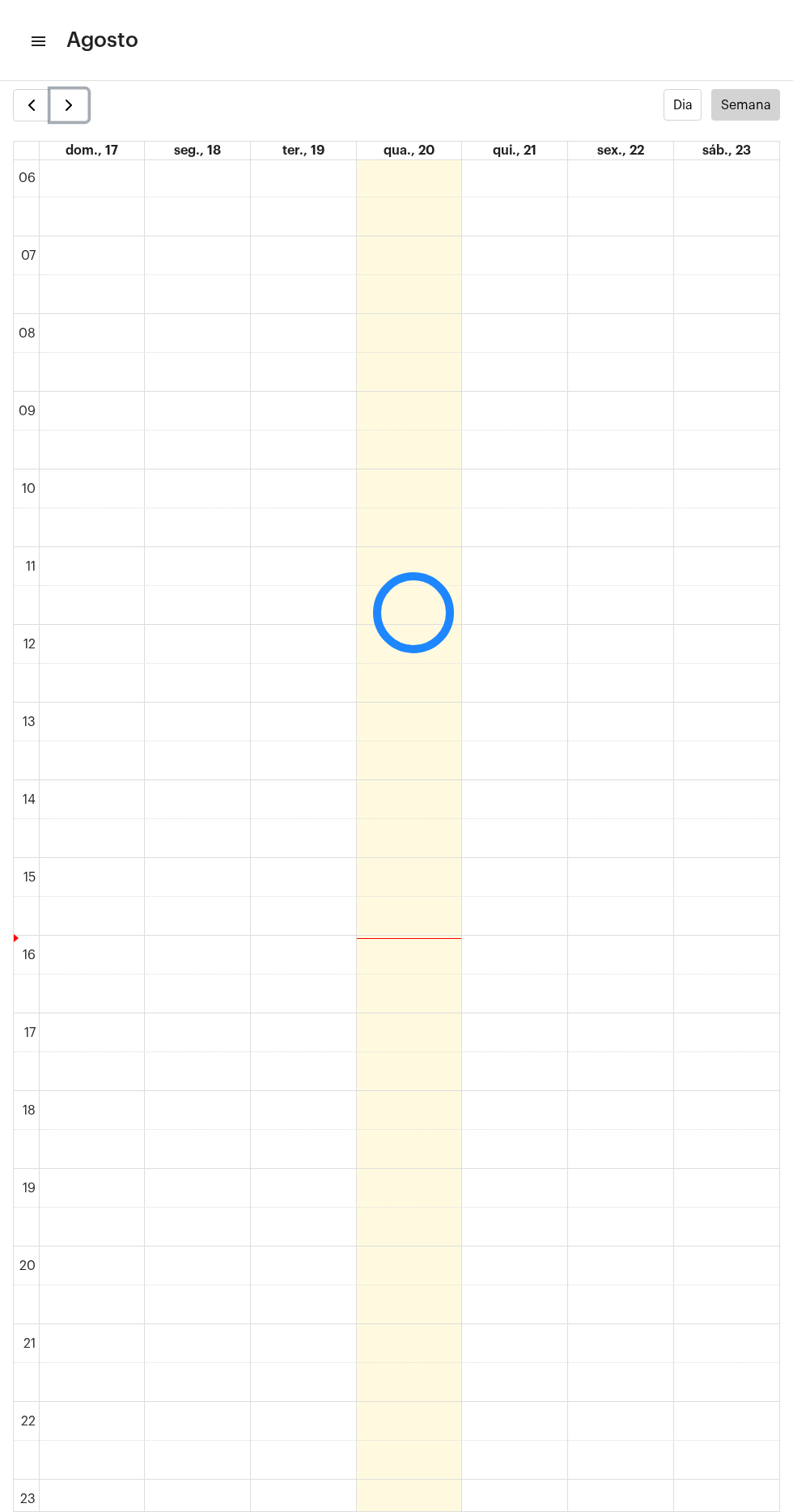
click at [78, 105] on button "button" at bounding box center [68, 105] width 38 height 32
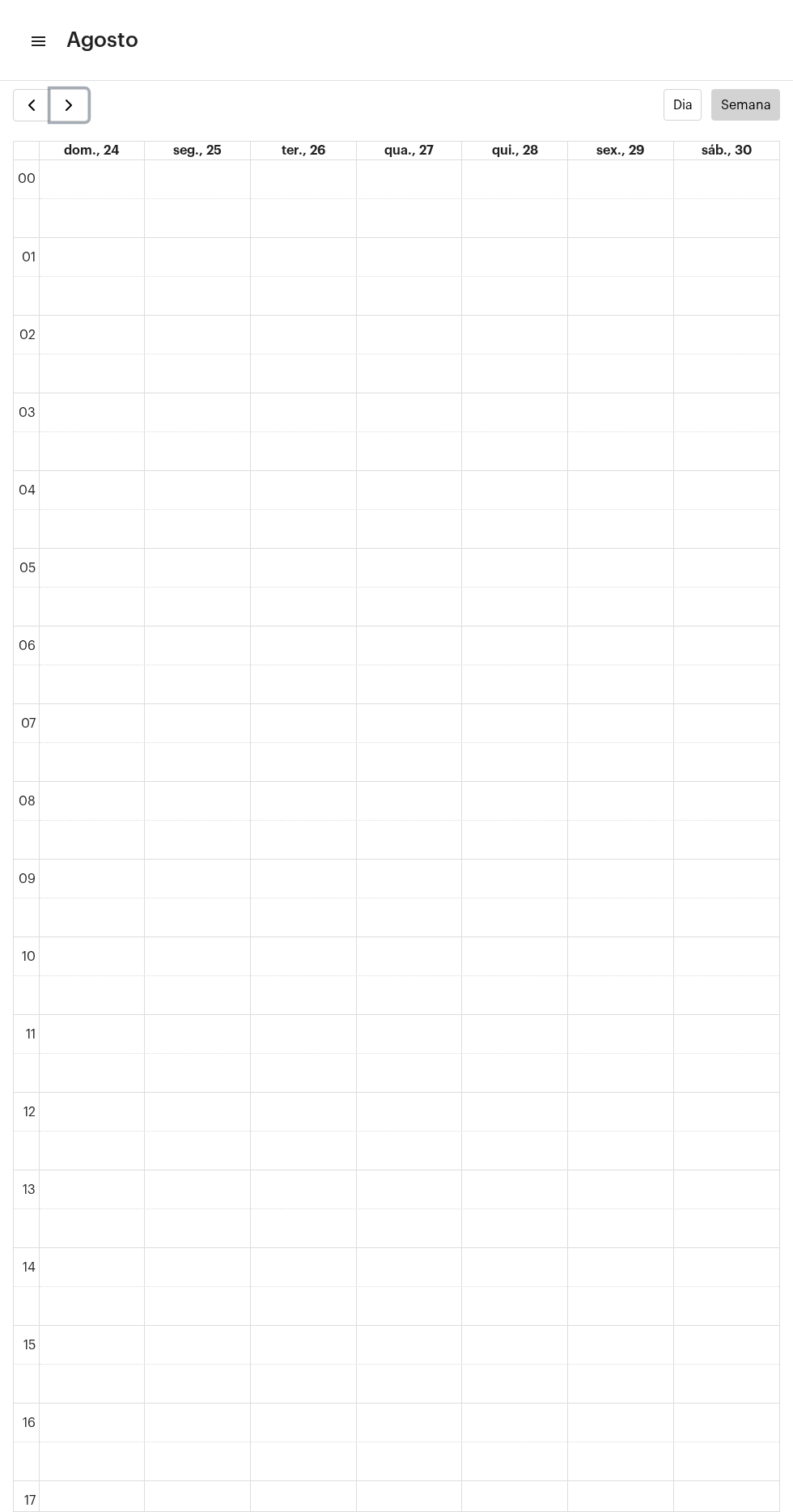
scroll to position [6, 0]
